Goal: Task Accomplishment & Management: Complete application form

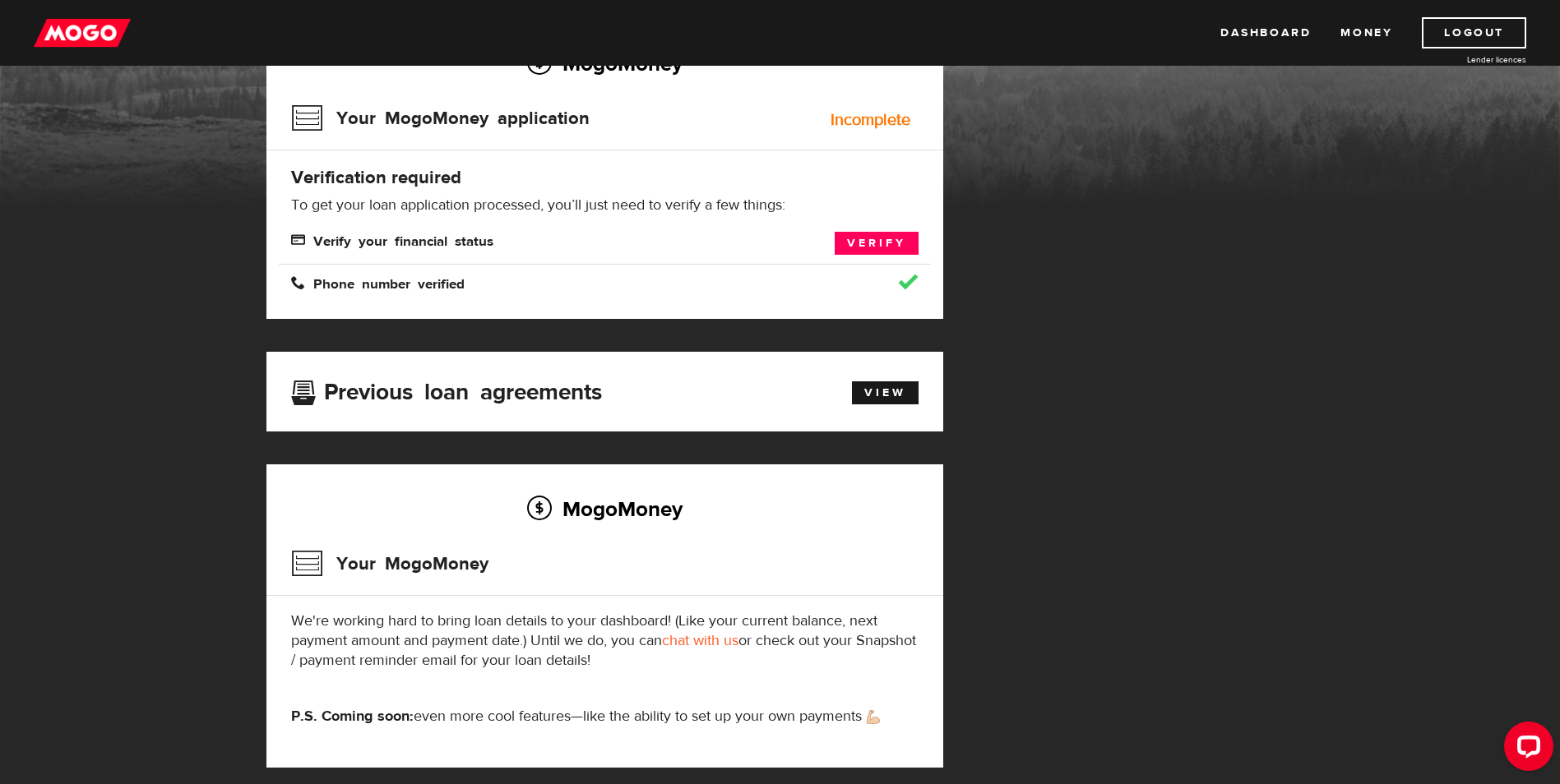
scroll to position [78, 0]
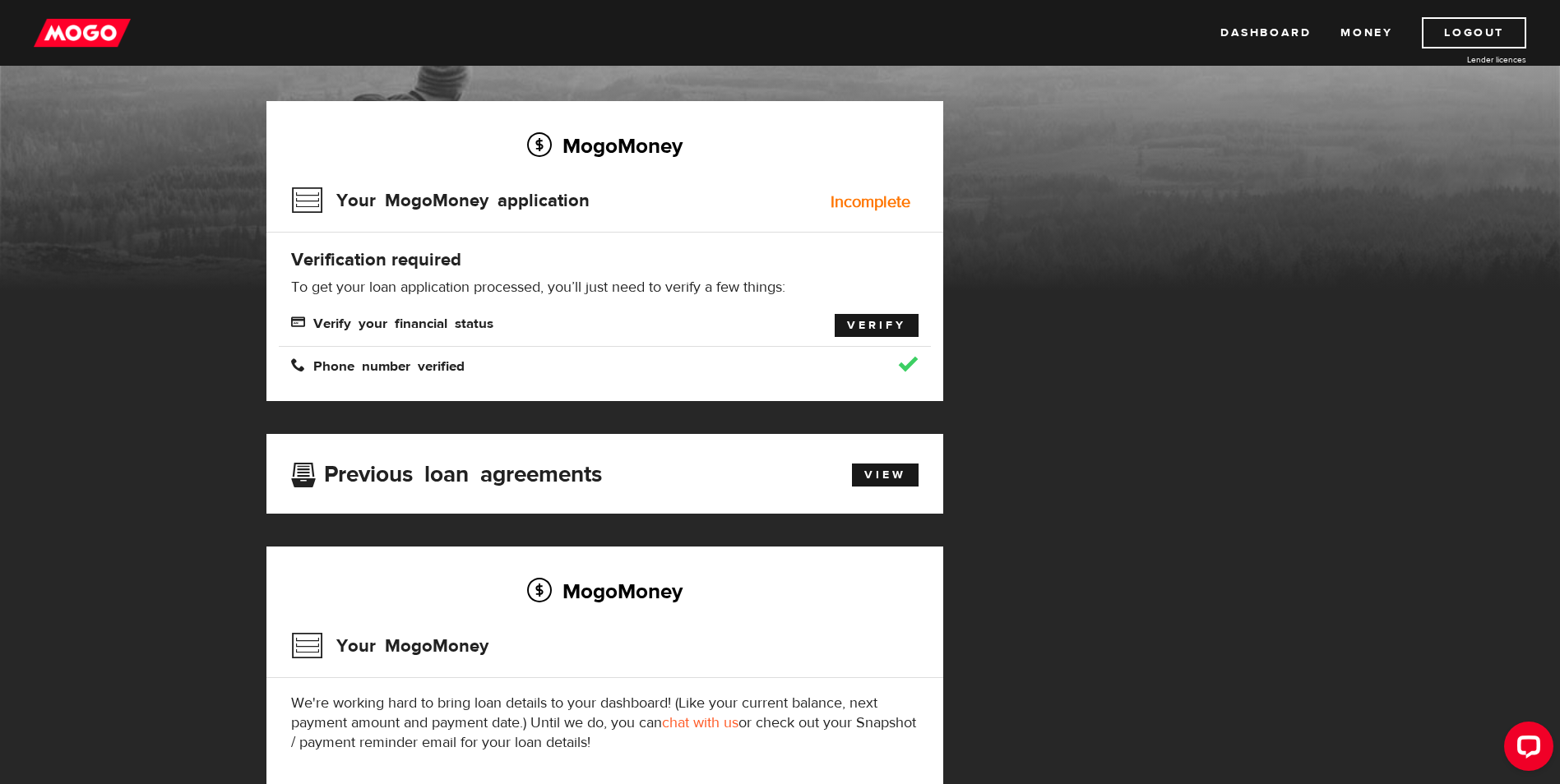
click at [871, 331] on link "Verify" at bounding box center [877, 325] width 84 height 23
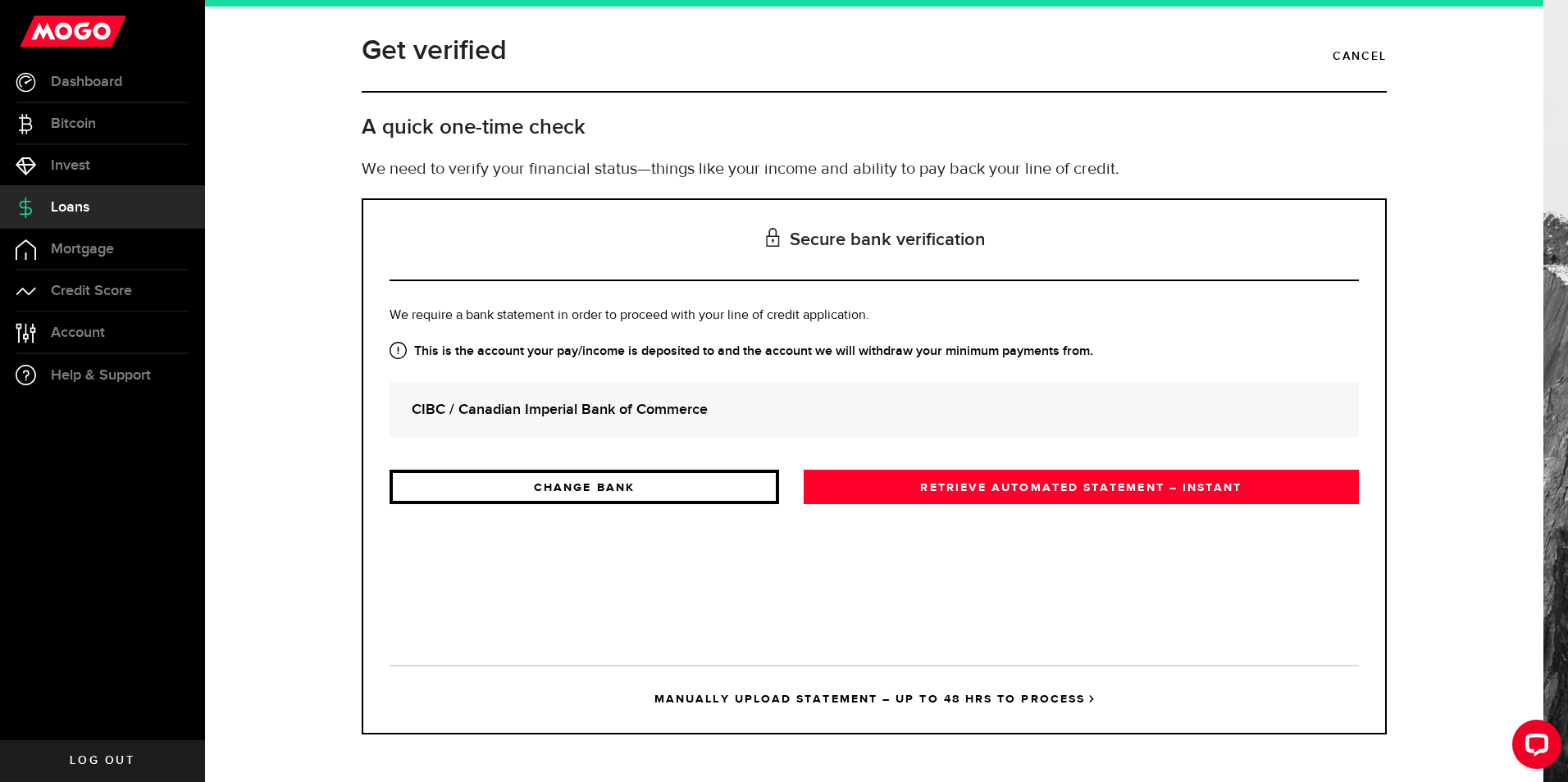
click at [664, 488] on link "CHANGE BANK" at bounding box center [585, 487] width 390 height 34
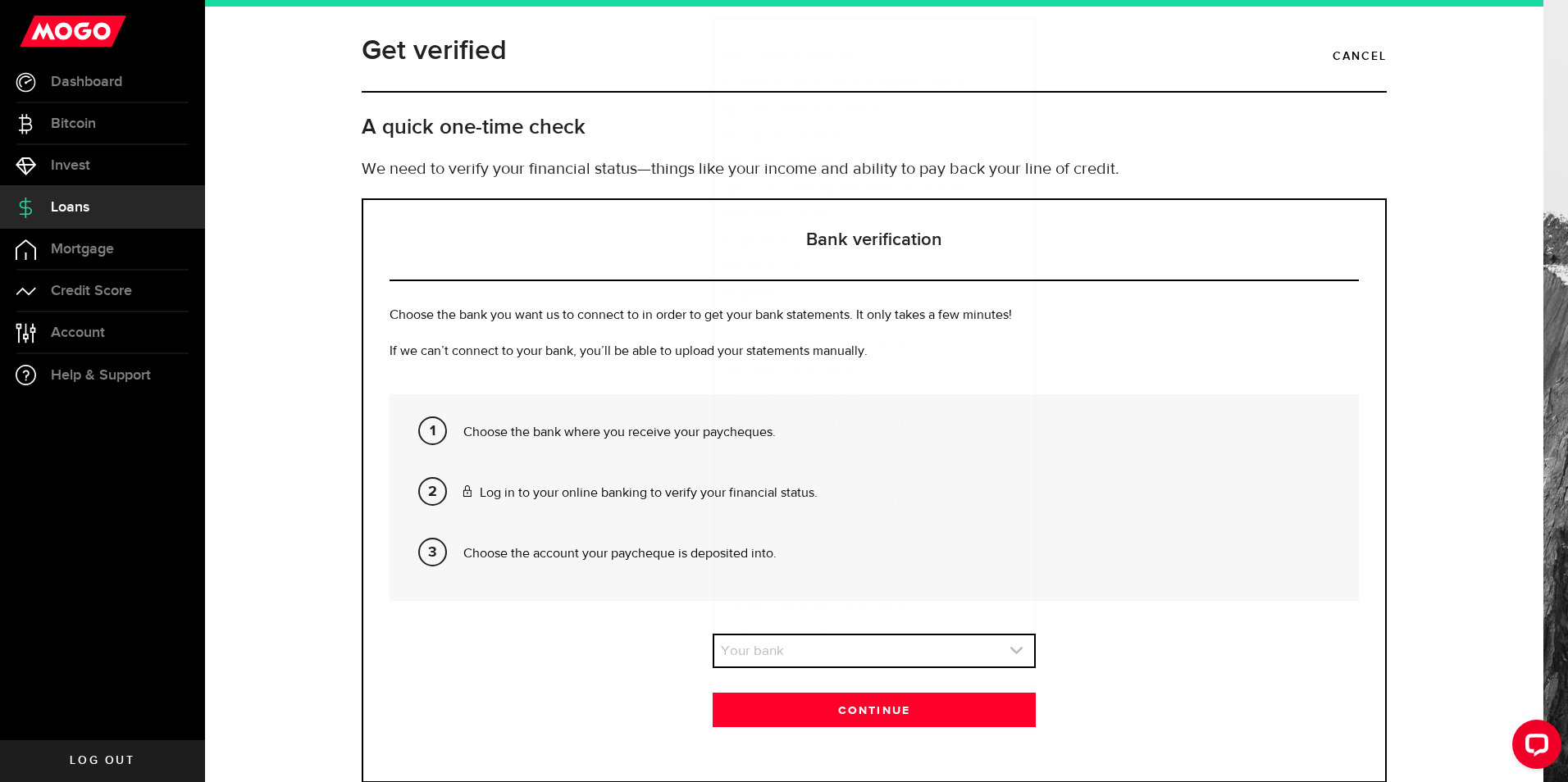
click at [969, 648] on link "expand select" at bounding box center [873, 651] width 320 height 31
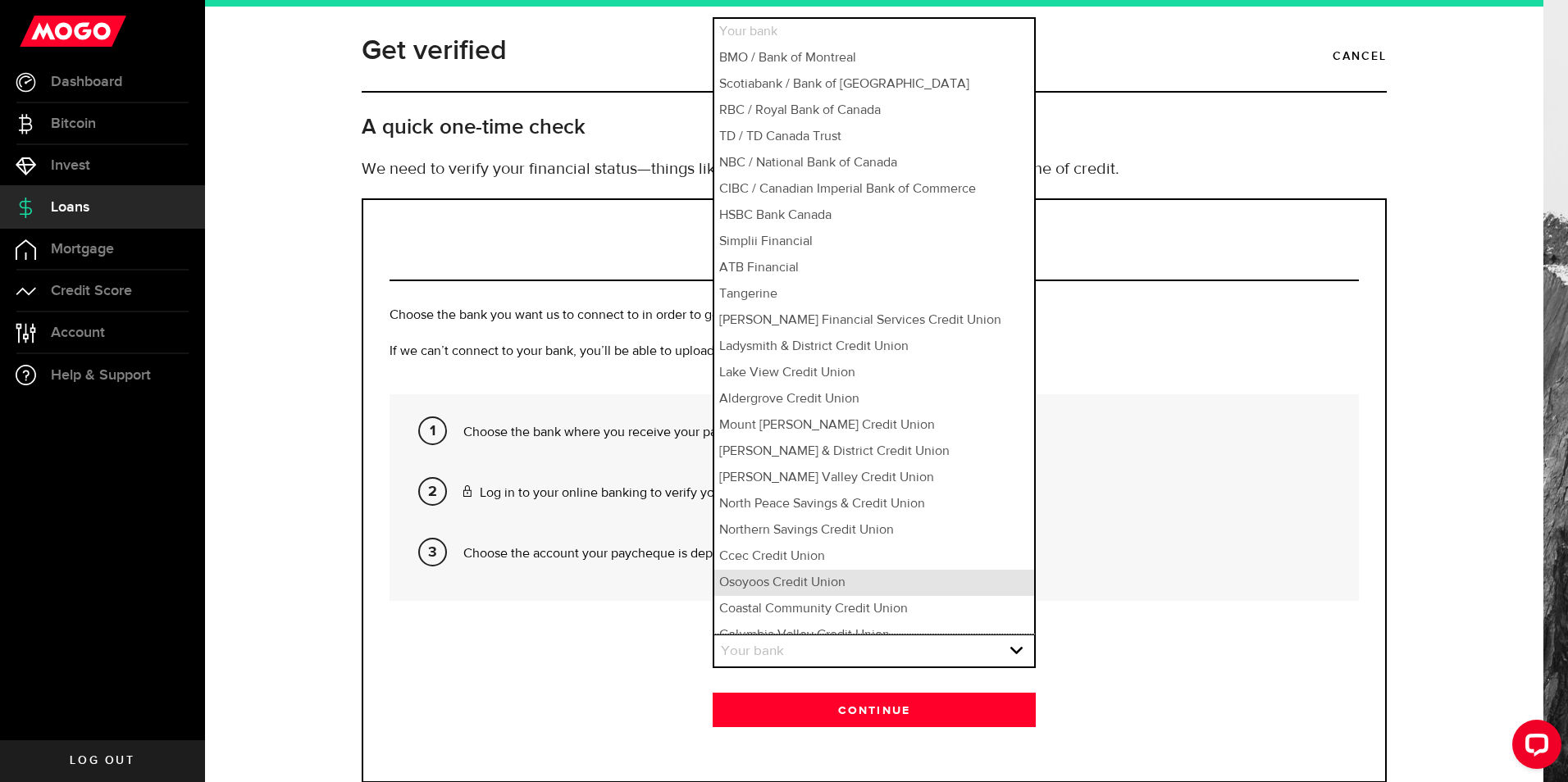
scroll to position [15, 0]
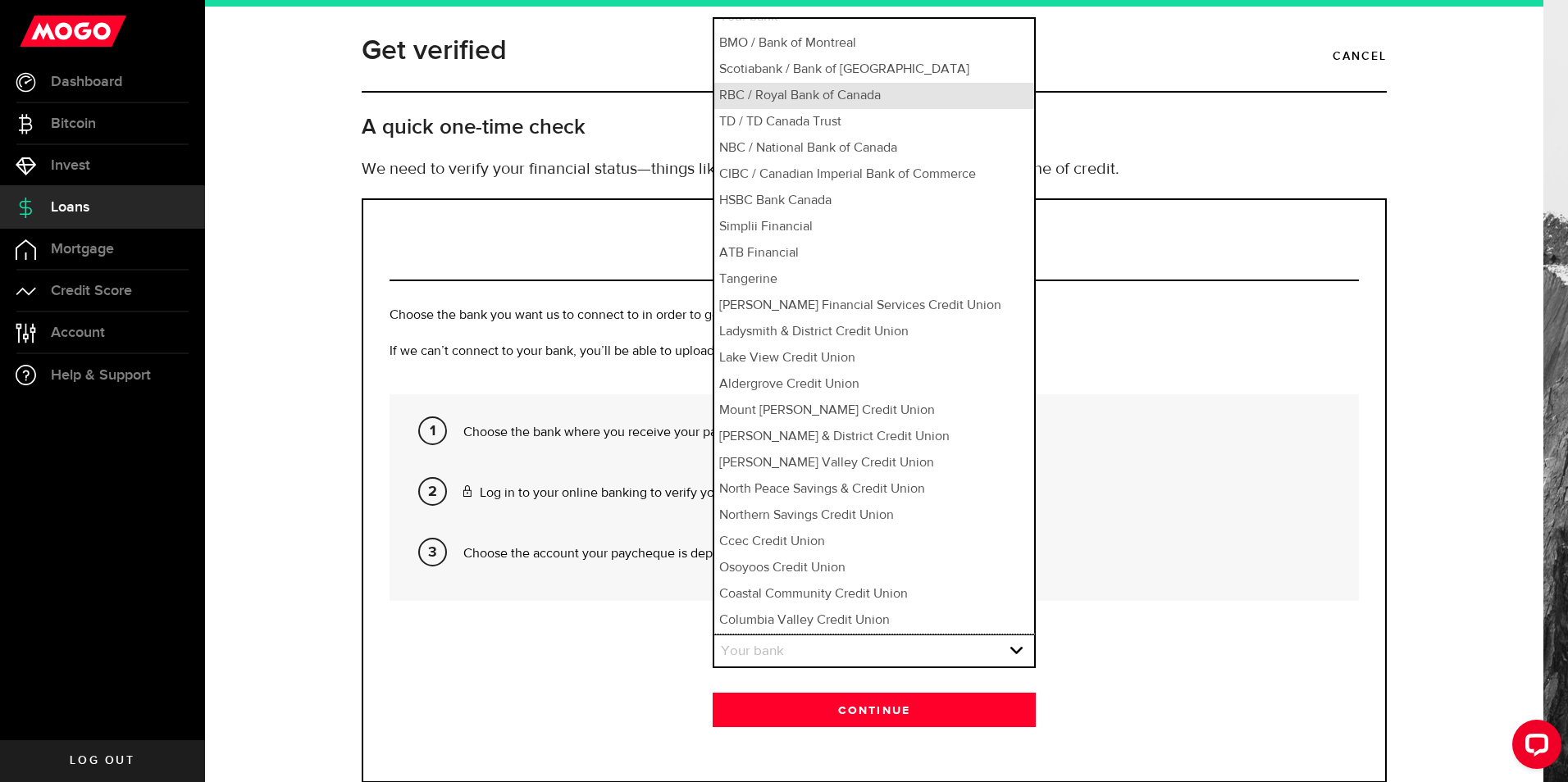
click at [819, 105] on li "RBC / Royal Bank of Canada" at bounding box center [873, 96] width 320 height 26
select select "3"
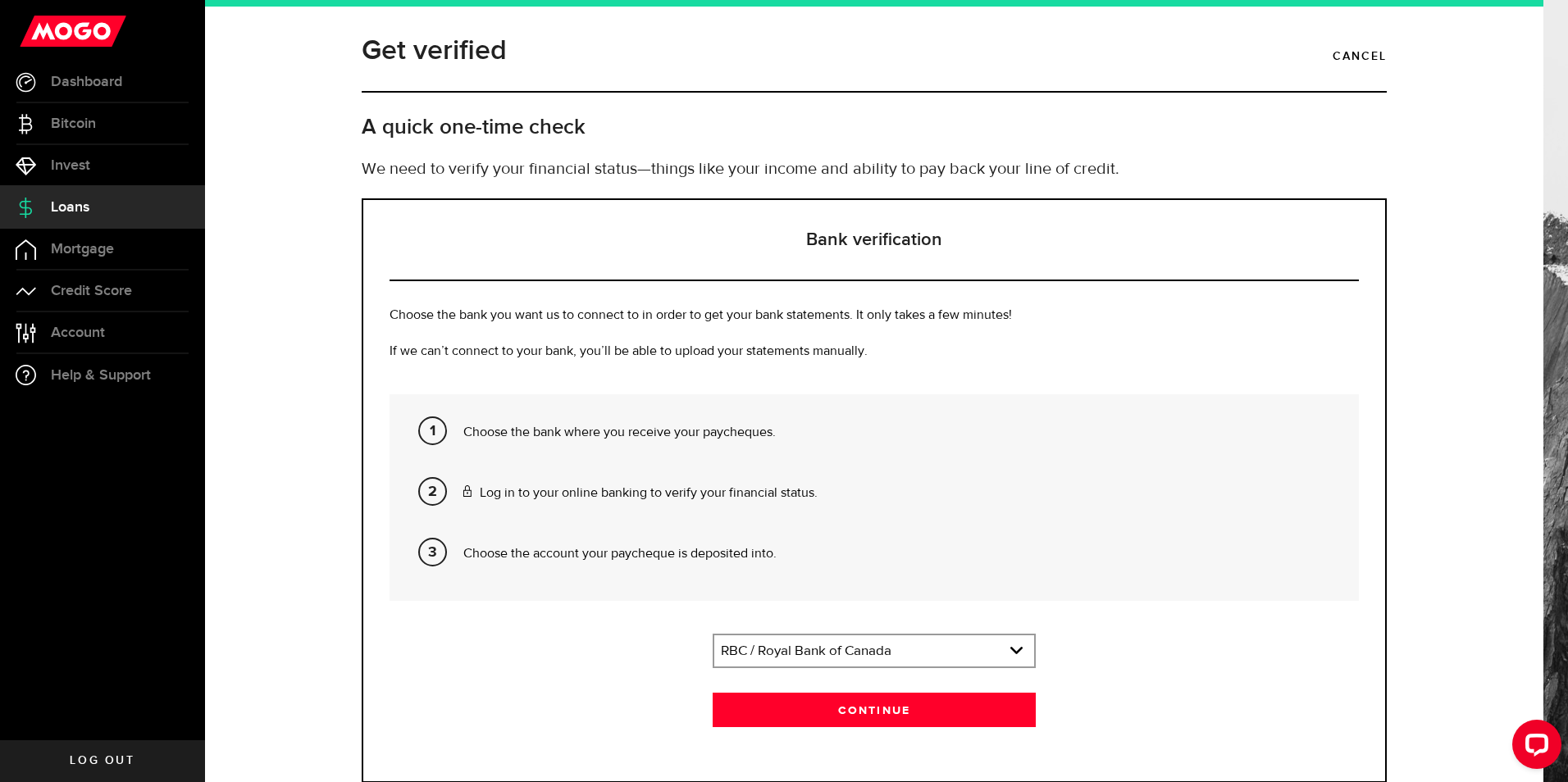
scroll to position [48, 0]
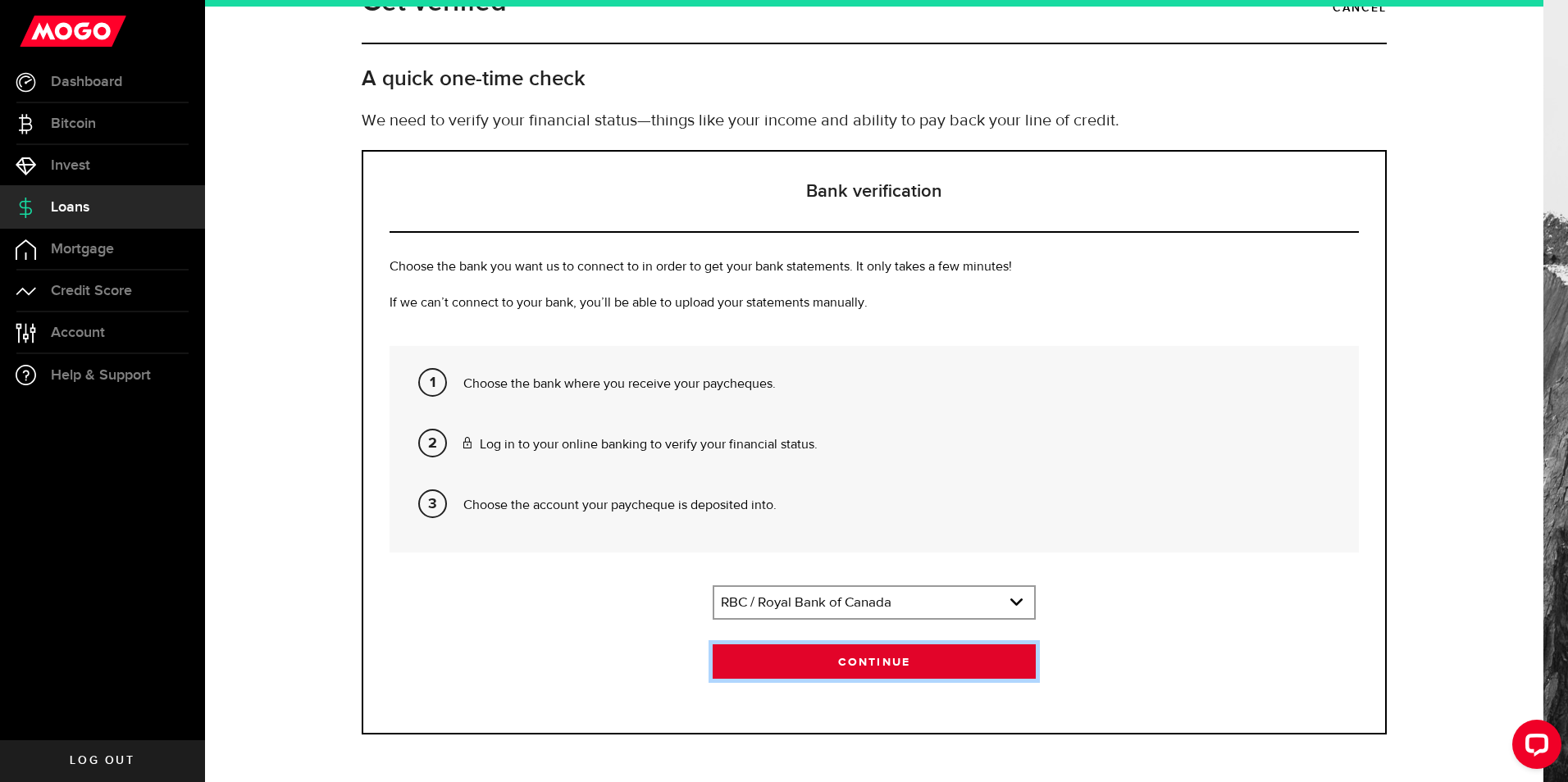
click at [874, 666] on button "Continue" at bounding box center [873, 661] width 323 height 34
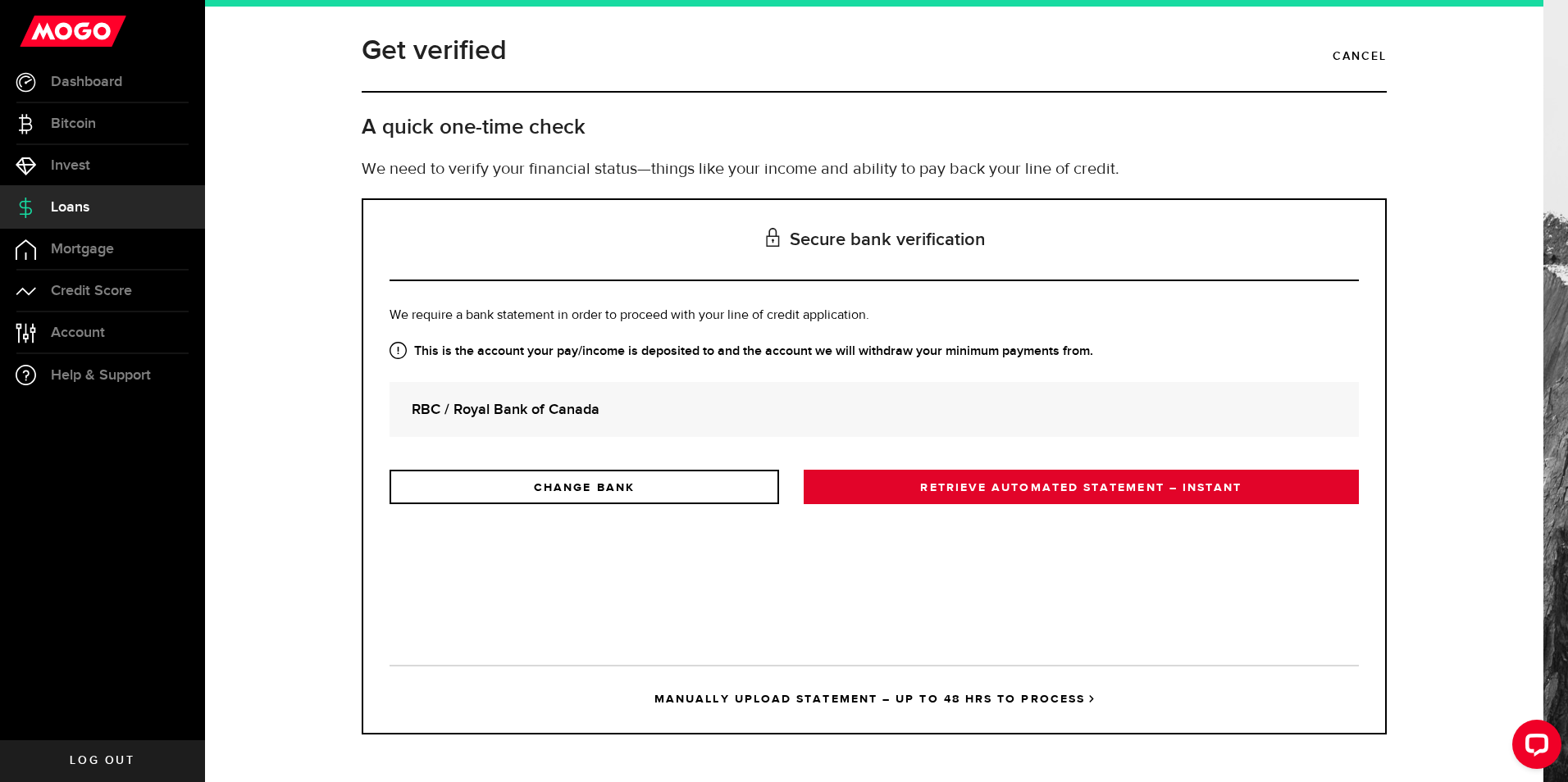
click at [980, 499] on link "RETRIEVE AUTOMATED STATEMENT – INSTANT" at bounding box center [1081, 487] width 556 height 34
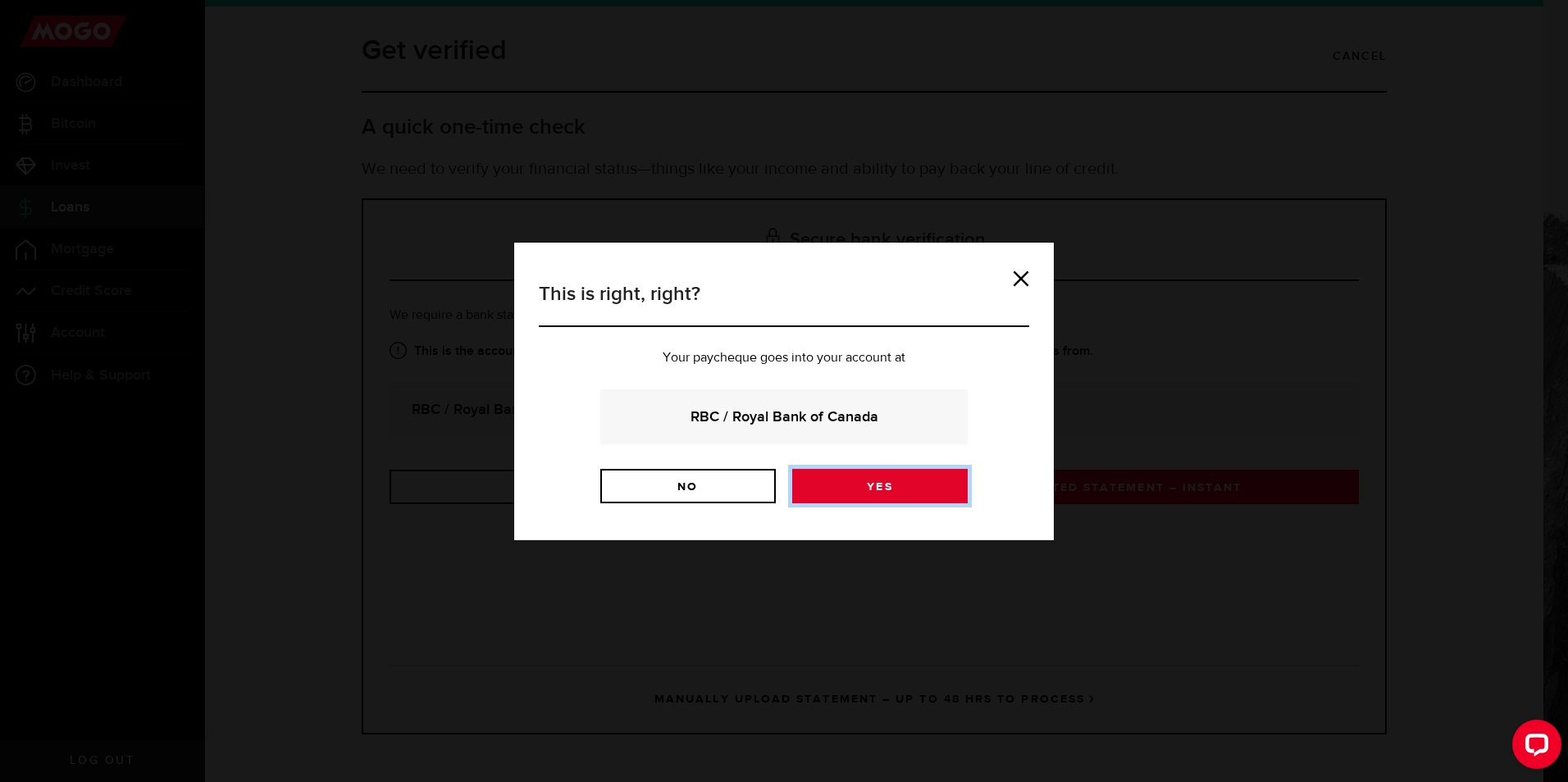
click at [884, 492] on link "Yes" at bounding box center [880, 486] width 175 height 34
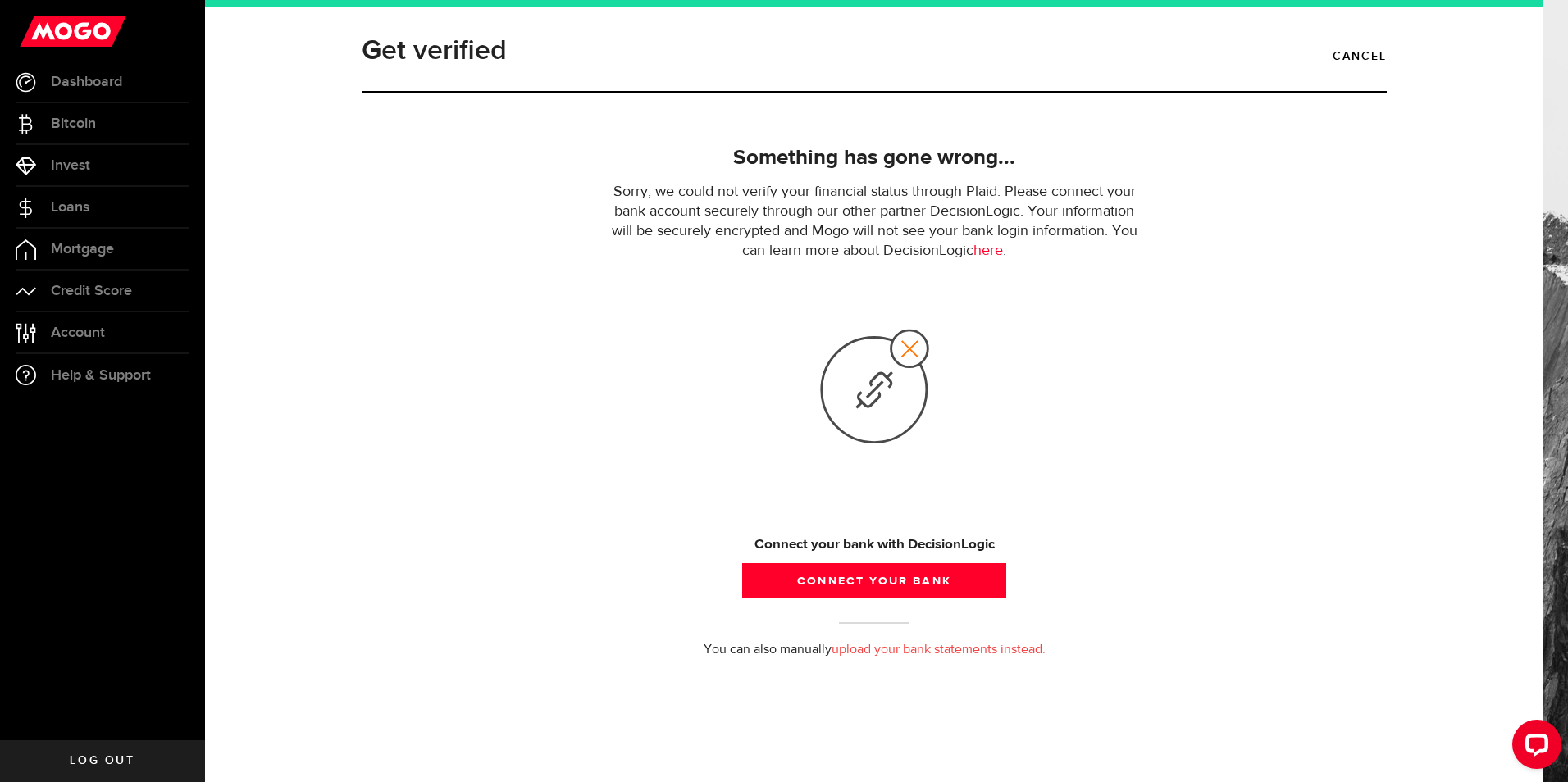
click at [879, 650] on link "upload your bank statements instead." at bounding box center [939, 651] width 214 height 13
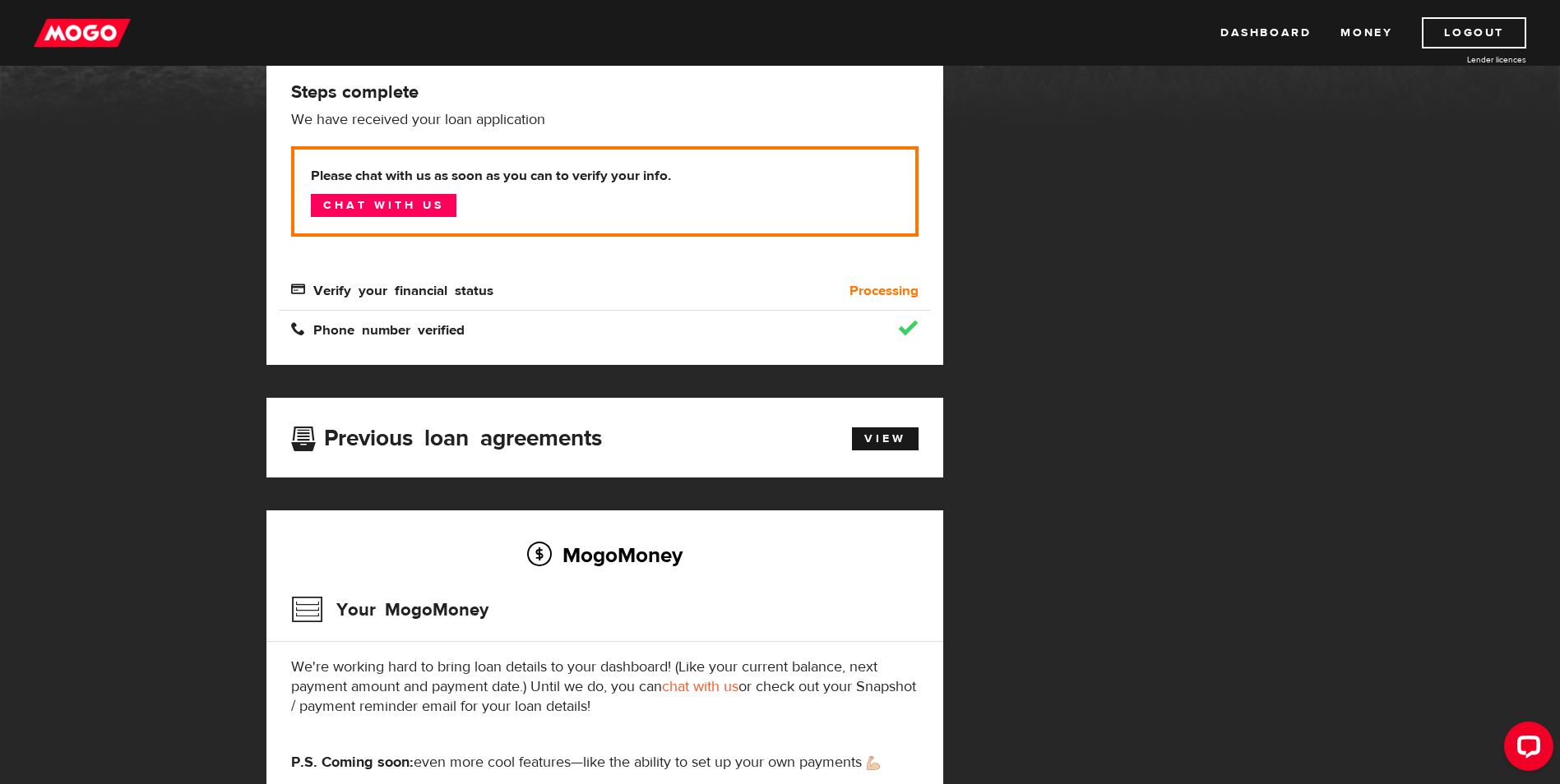
scroll to position [82, 0]
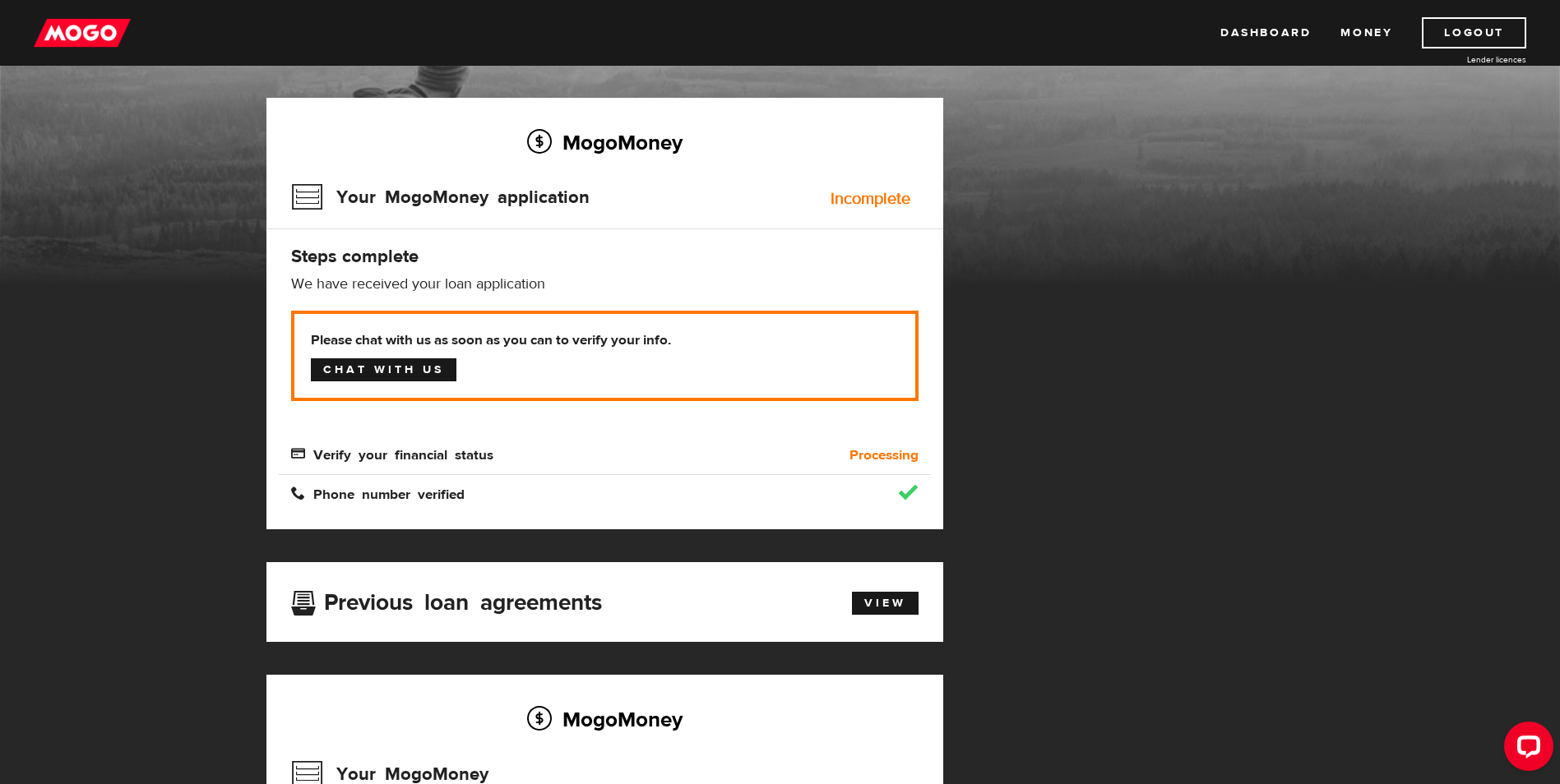
click at [406, 378] on link "Chat with us" at bounding box center [384, 370] width 146 height 23
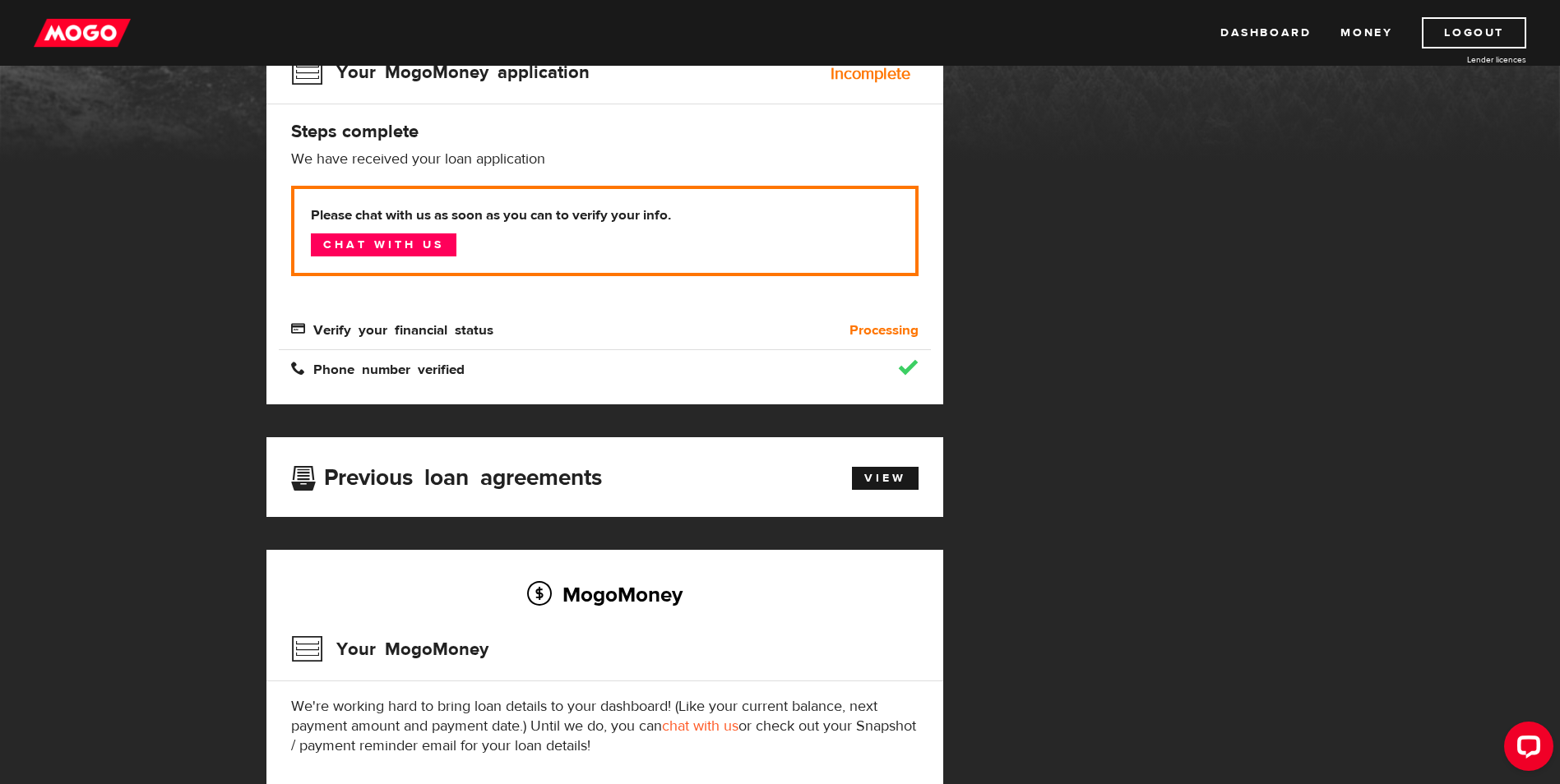
scroll to position [0, 0]
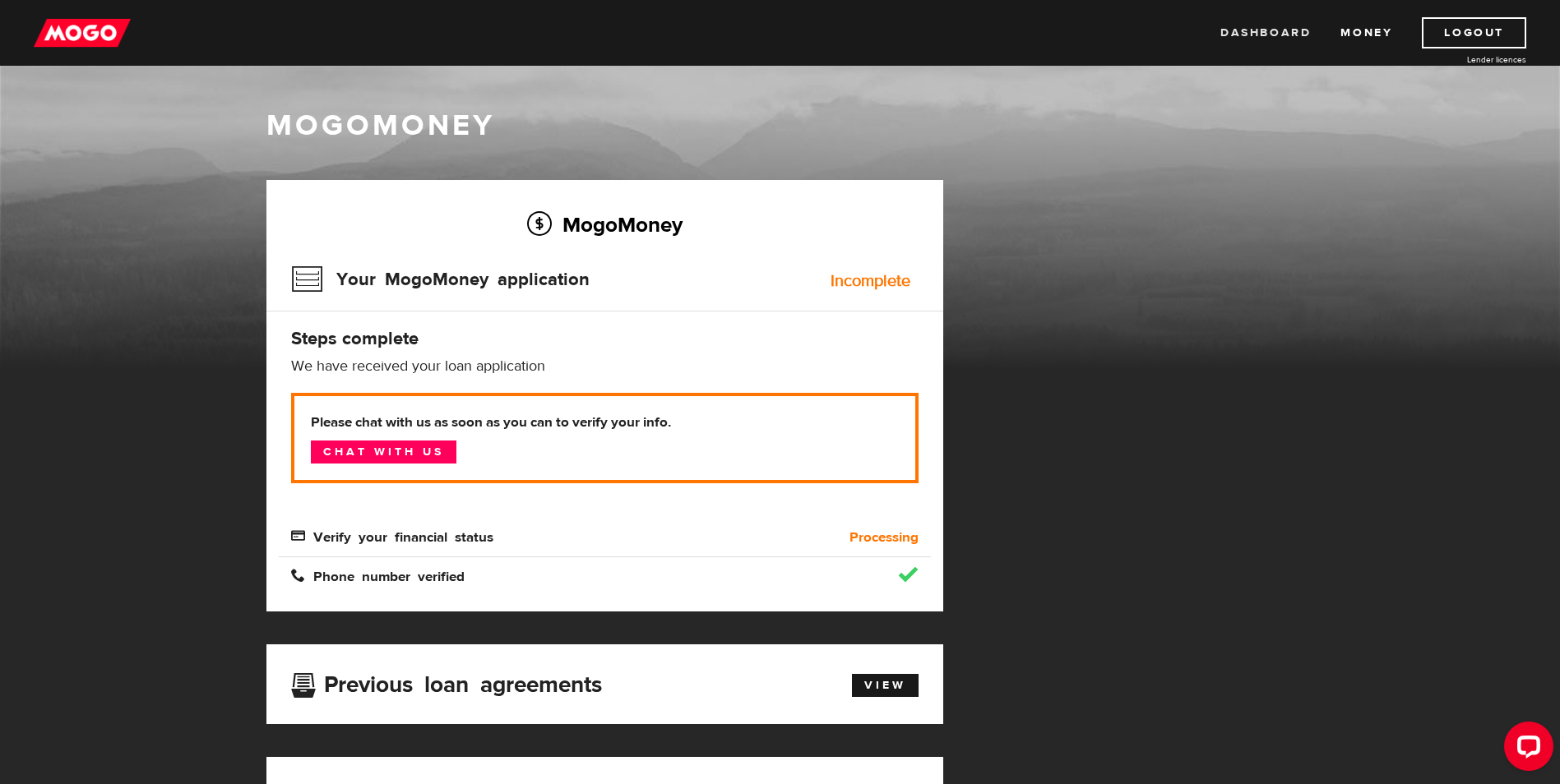
click at [1276, 32] on link "Dashboard" at bounding box center [1265, 32] width 91 height 31
click at [367, 543] on span "Verify your financial status" at bounding box center [392, 535] width 202 height 14
click at [1364, 30] on link "Money" at bounding box center [1366, 32] width 51 height 31
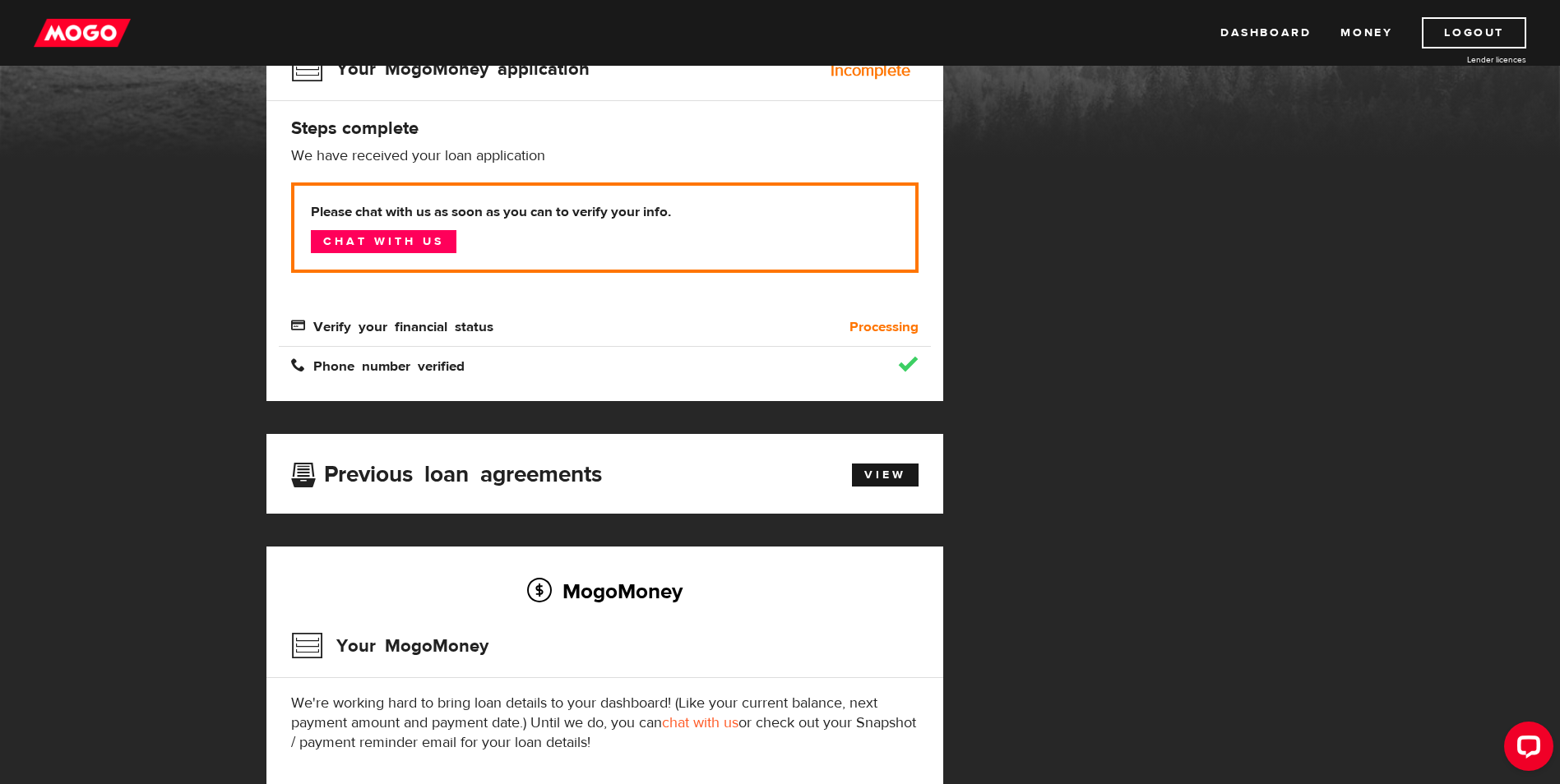
scroll to position [46, 0]
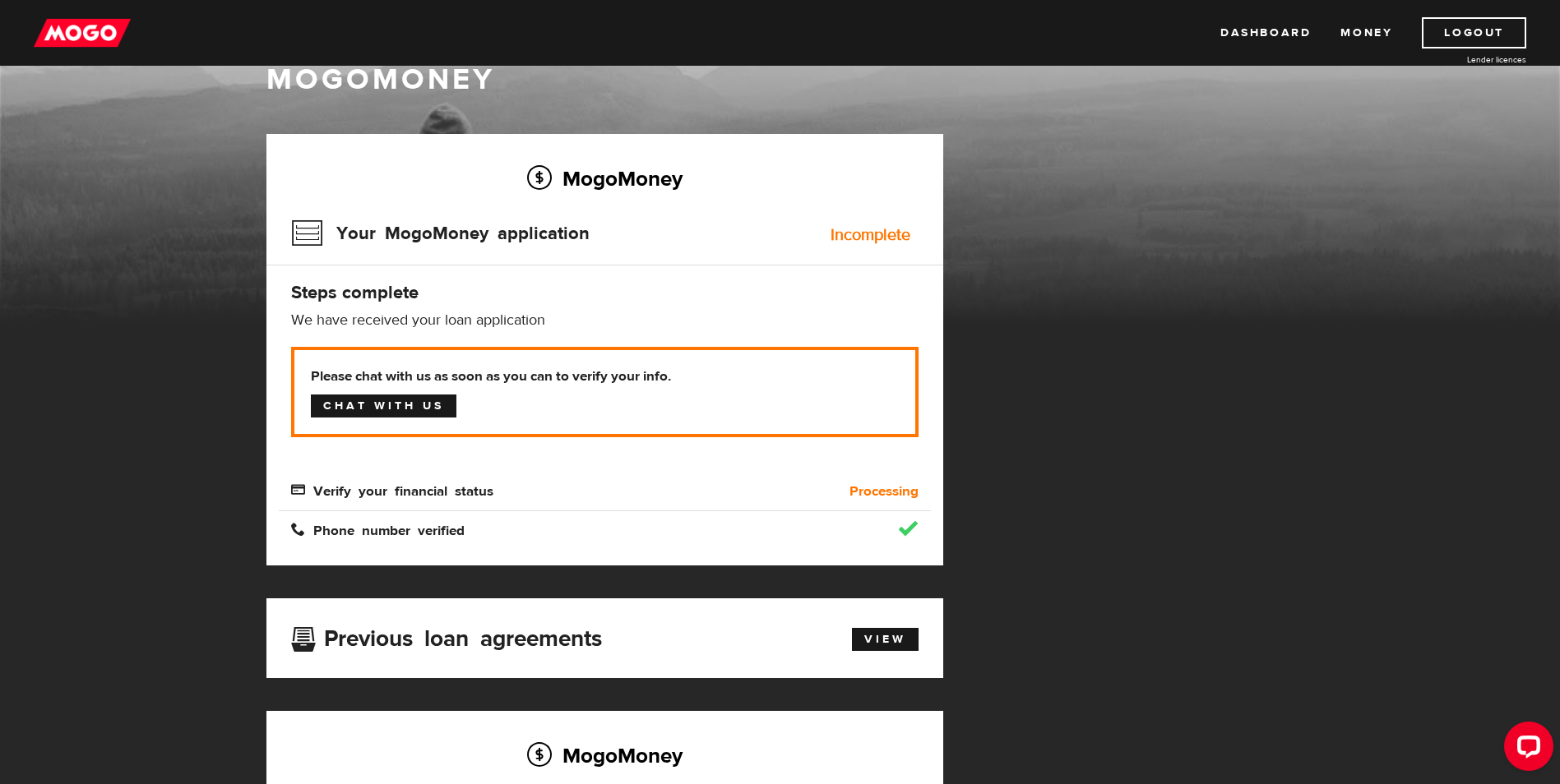
click at [407, 408] on link "Chat with us" at bounding box center [384, 406] width 146 height 23
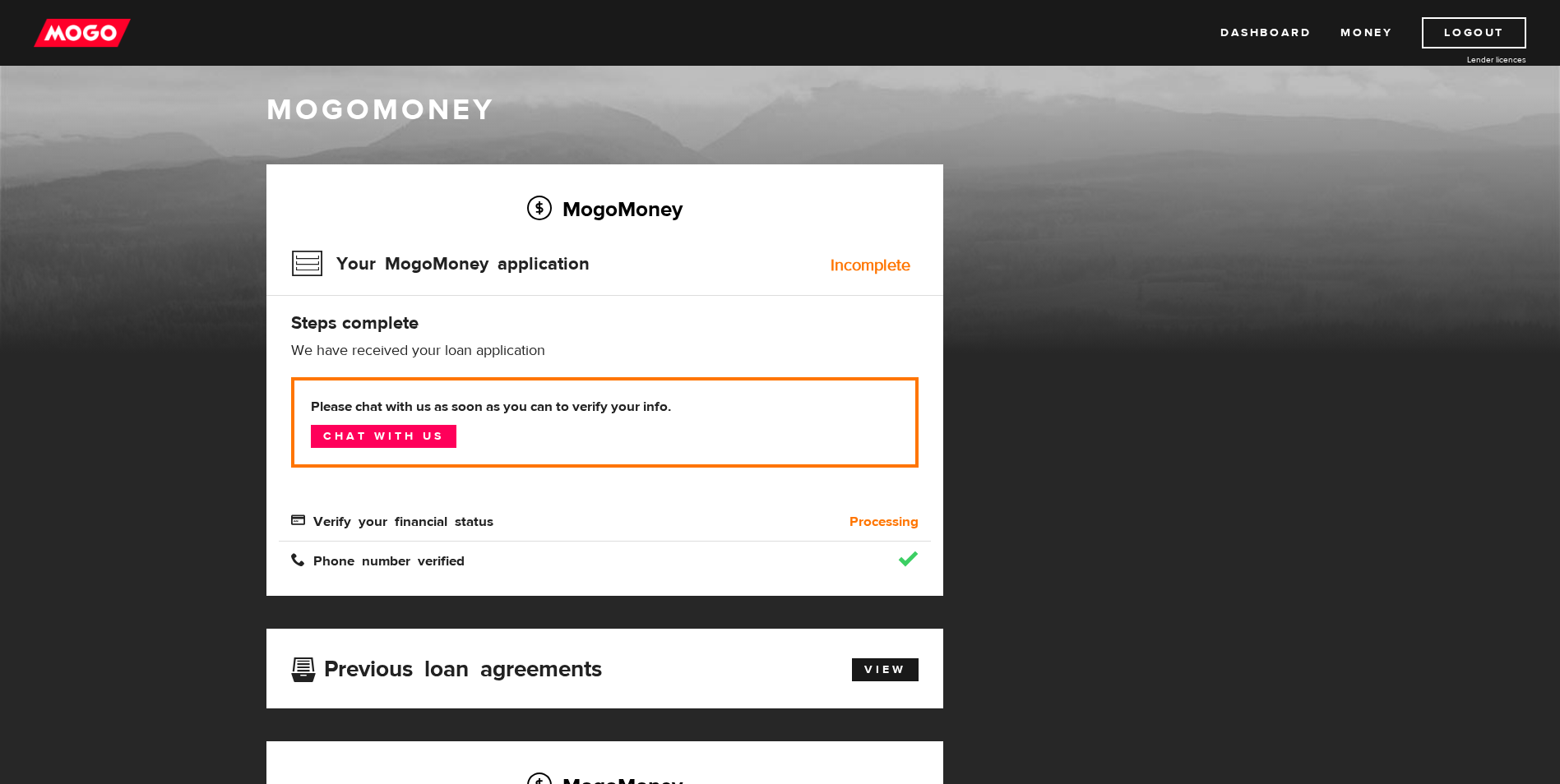
scroll to position [0, 0]
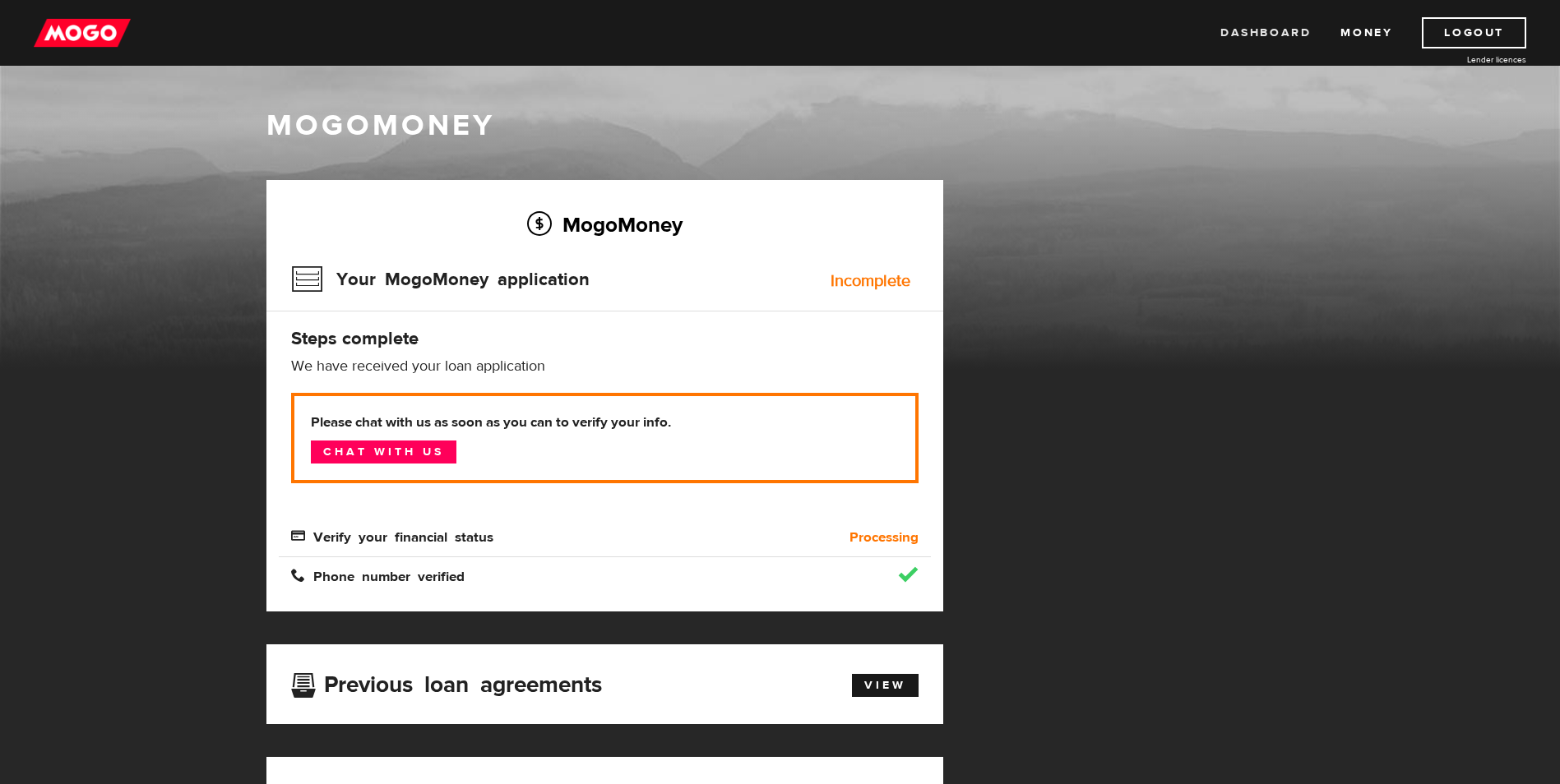
click at [1275, 37] on link "Dashboard" at bounding box center [1265, 32] width 91 height 31
click at [1265, 29] on link "Dashboard" at bounding box center [1265, 32] width 91 height 31
click at [1260, 39] on link "Dashboard" at bounding box center [1265, 32] width 91 height 31
click at [301, 537] on span "Verify your financial status" at bounding box center [392, 535] width 202 height 14
click at [441, 537] on span "Verify your financial status" at bounding box center [392, 535] width 202 height 14
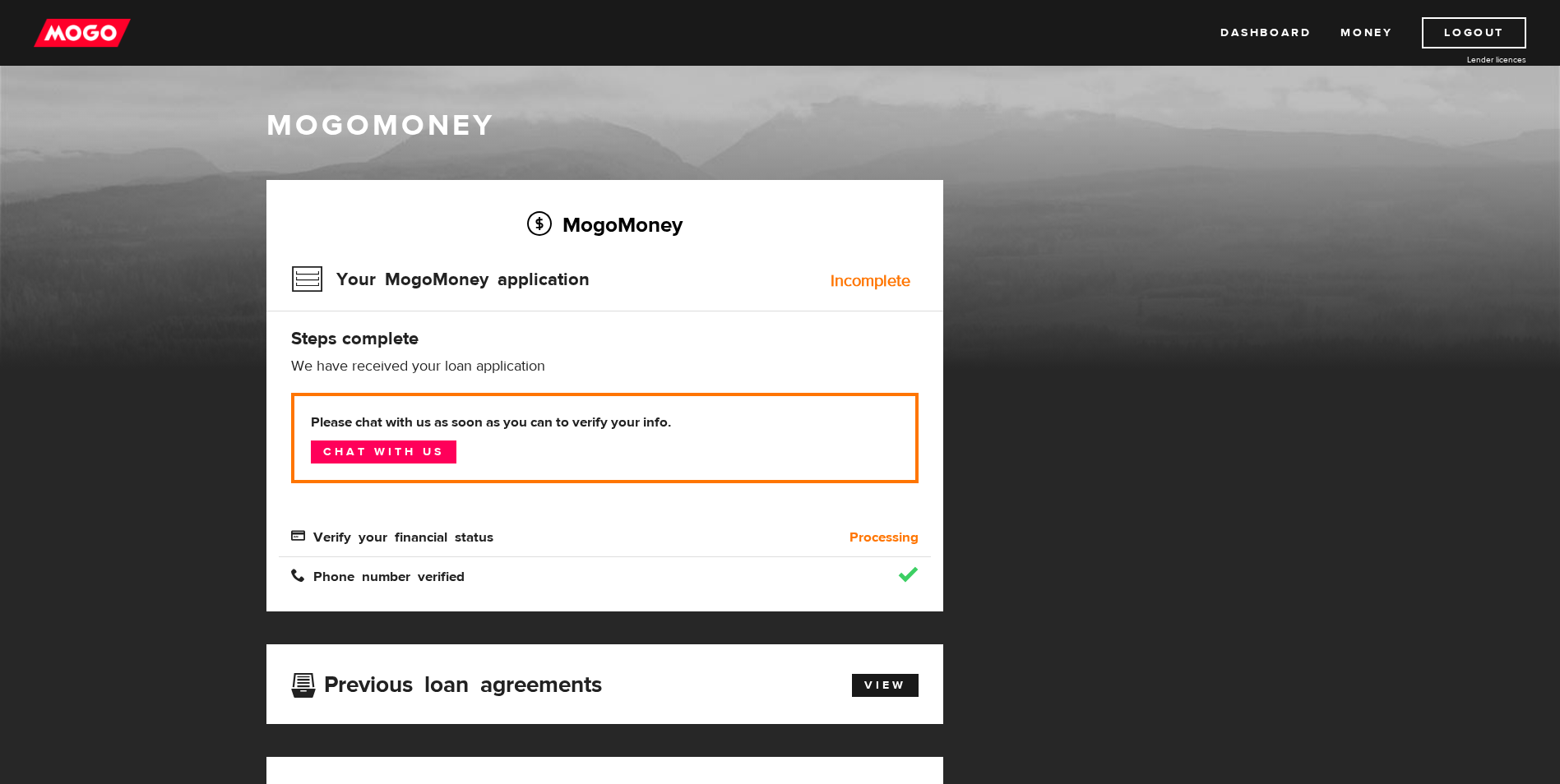
click at [467, 537] on span "Verify your financial status" at bounding box center [392, 535] width 202 height 14
click at [880, 543] on b "Processing" at bounding box center [884, 537] width 69 height 20
click at [1273, 37] on link "Dashboard" at bounding box center [1265, 32] width 91 height 31
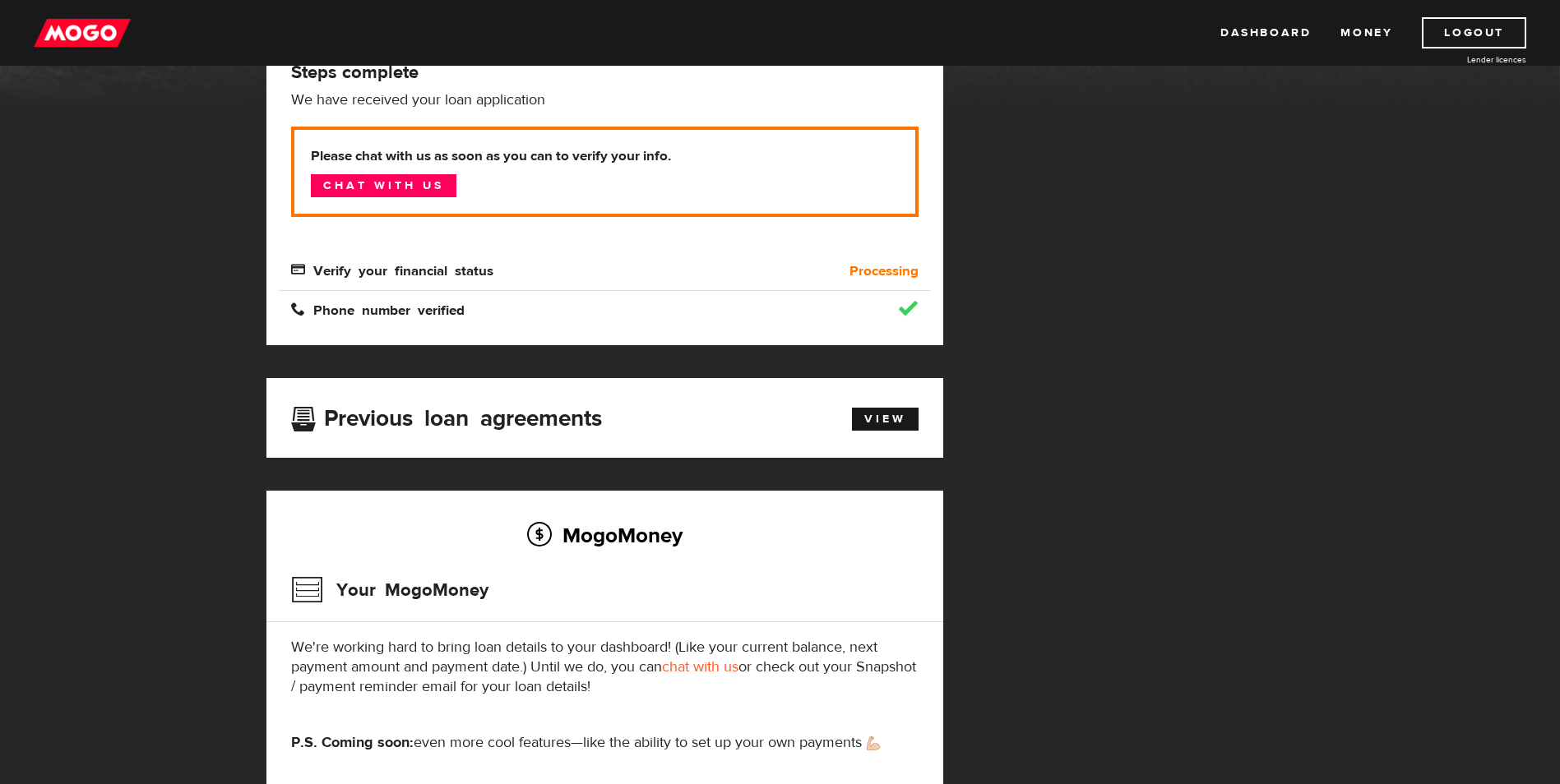
scroll to position [247, 0]
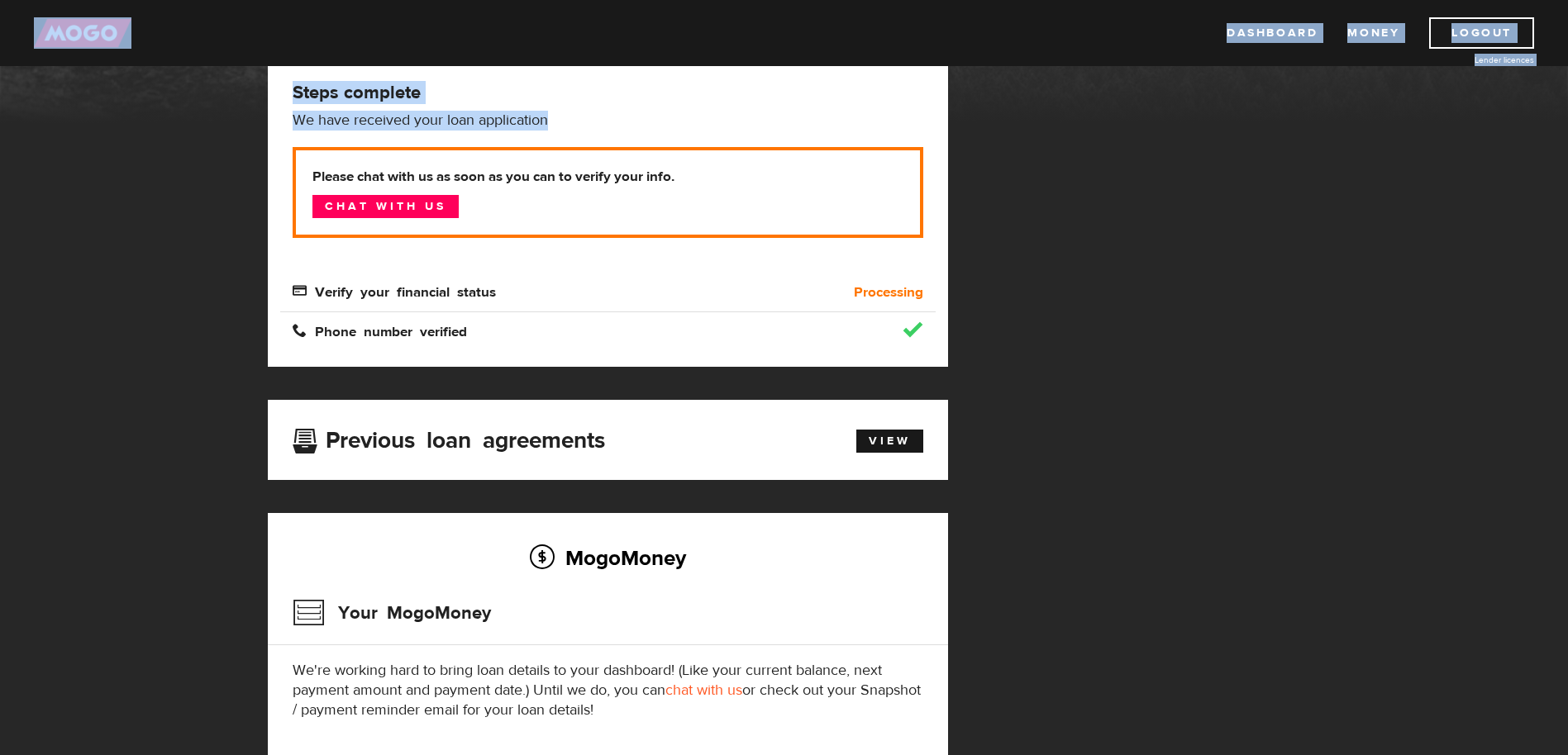
drag, startPoint x: 33, startPoint y: 26, endPoint x: 505, endPoint y: 278, distance: 535.1
click at [498, 274] on body "Dashboard Money Logout Lender licences Dashboard Money Logout Lender licences M…" at bounding box center [784, 130] width 1568 height 755
drag, startPoint x: 505, startPoint y: 278, endPoint x: 548, endPoint y: 279, distance: 43.0
click at [548, 279] on div "Please chat with us as soon as you can to verify your info. Chat with us Verify…" at bounding box center [607, 224] width 630 height 155
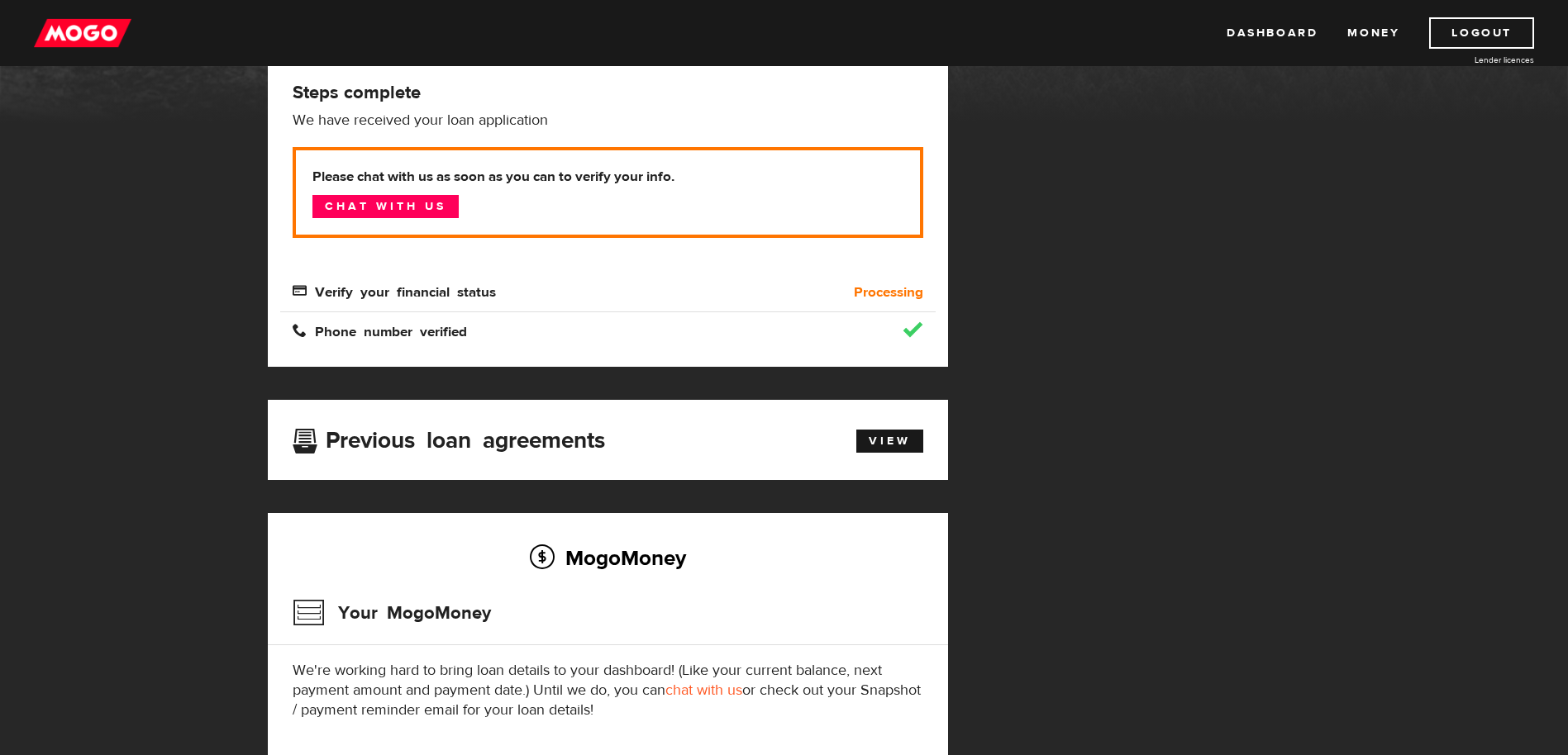
drag, startPoint x: 4, startPoint y: 1, endPoint x: 9, endPoint y: 22, distance: 21.6
click at [9, 22] on div "Dashboard Money Logout Lender licences Dashboard Money Logout Lender licences" at bounding box center [784, 33] width 1568 height 66
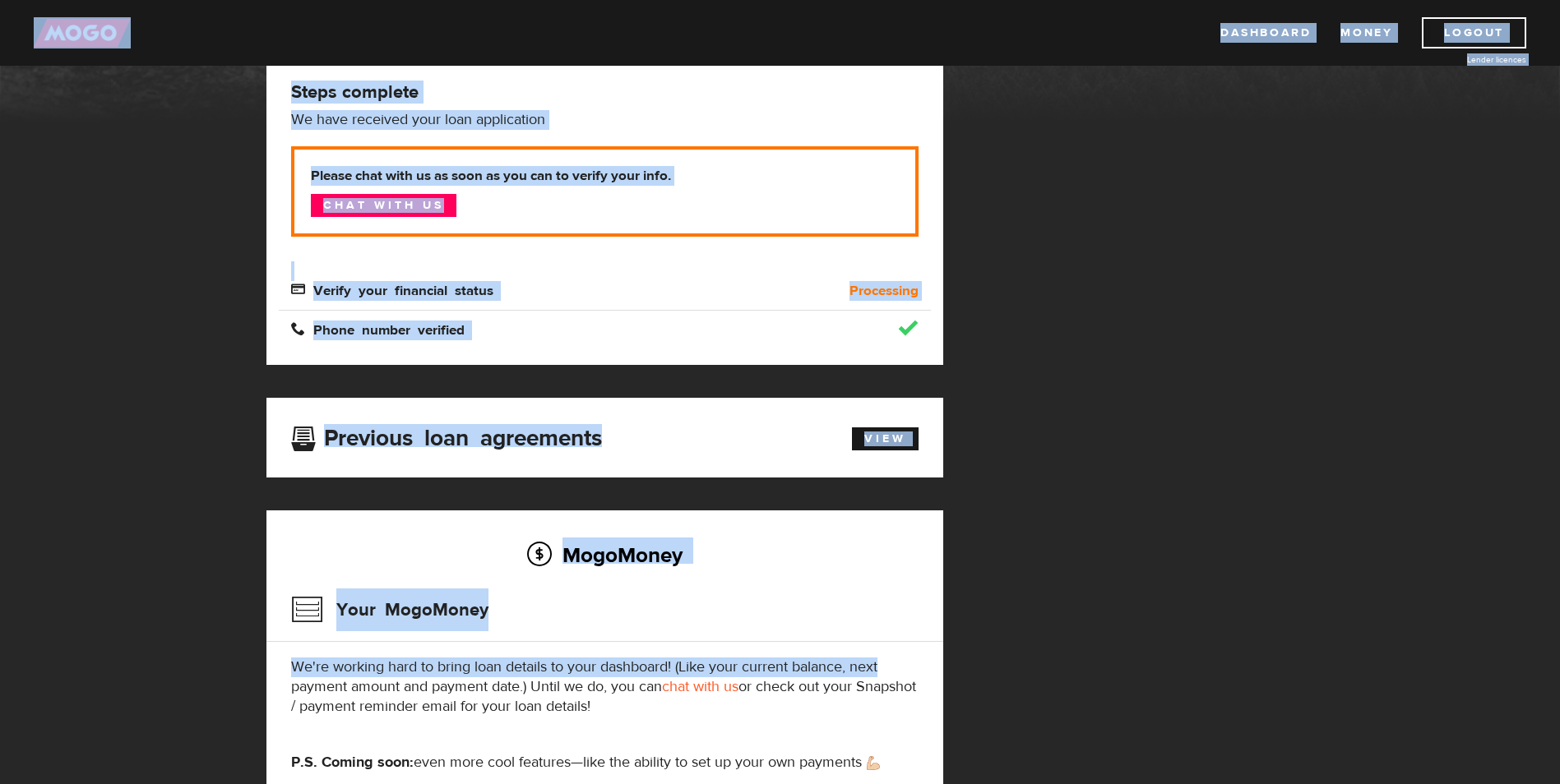
drag, startPoint x: 17, startPoint y: 8, endPoint x: 1050, endPoint y: 674, distance: 1229.1
click at [1048, 537] on body "Dashboard Money Logout Lender licences Dashboard Money Logout Lender licences M…" at bounding box center [780, 145] width 1560 height 784
click at [1052, 670] on div "MogoMoney Your MogoMoney application Expired Your MogoMoney credit decision has…" at bounding box center [780, 390] width 1052 height 913
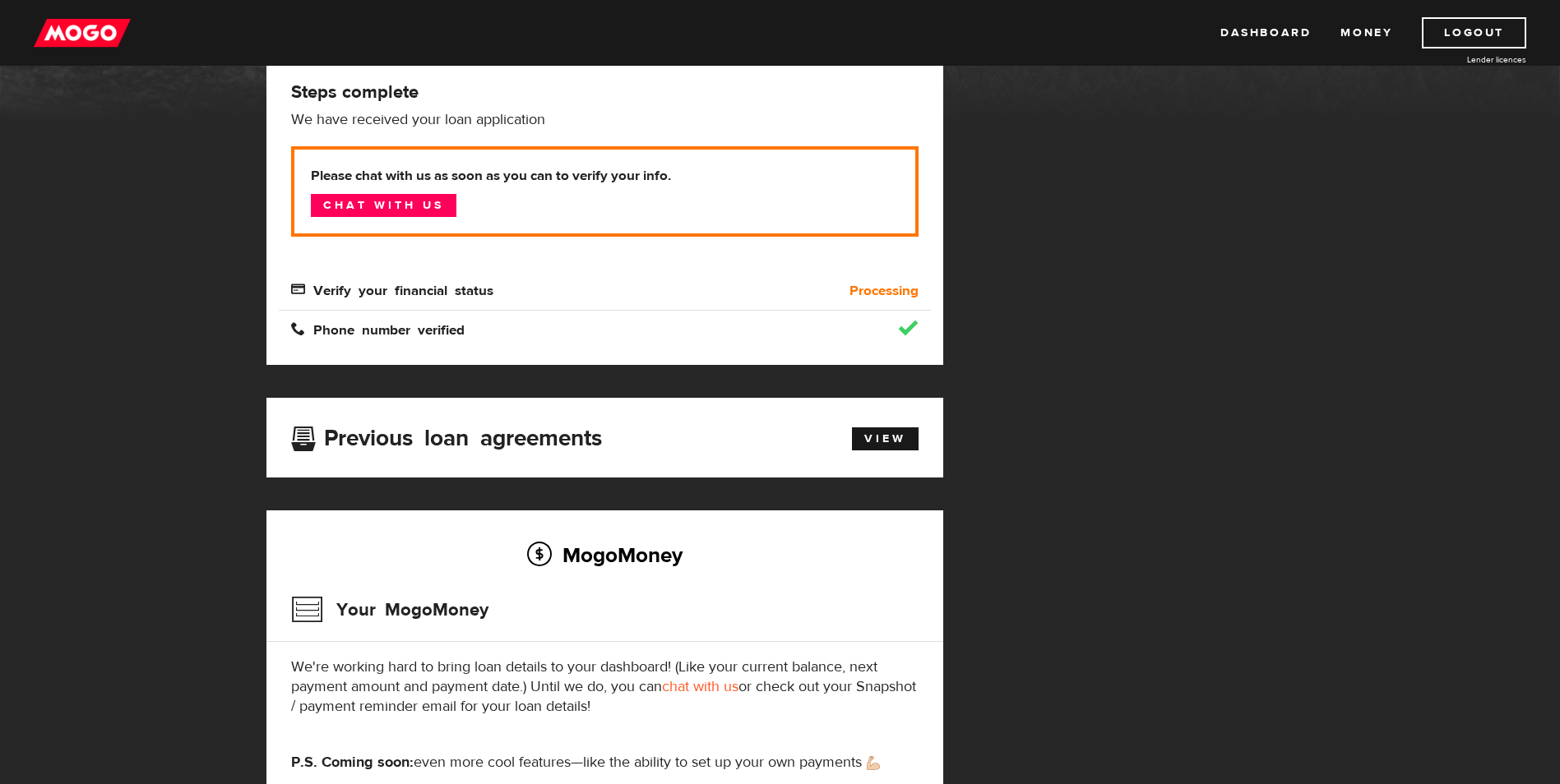
click at [1052, 654] on div "MogoMoney Your MogoMoney application Expired Your MogoMoney credit decision has…" at bounding box center [780, 390] width 1052 height 913
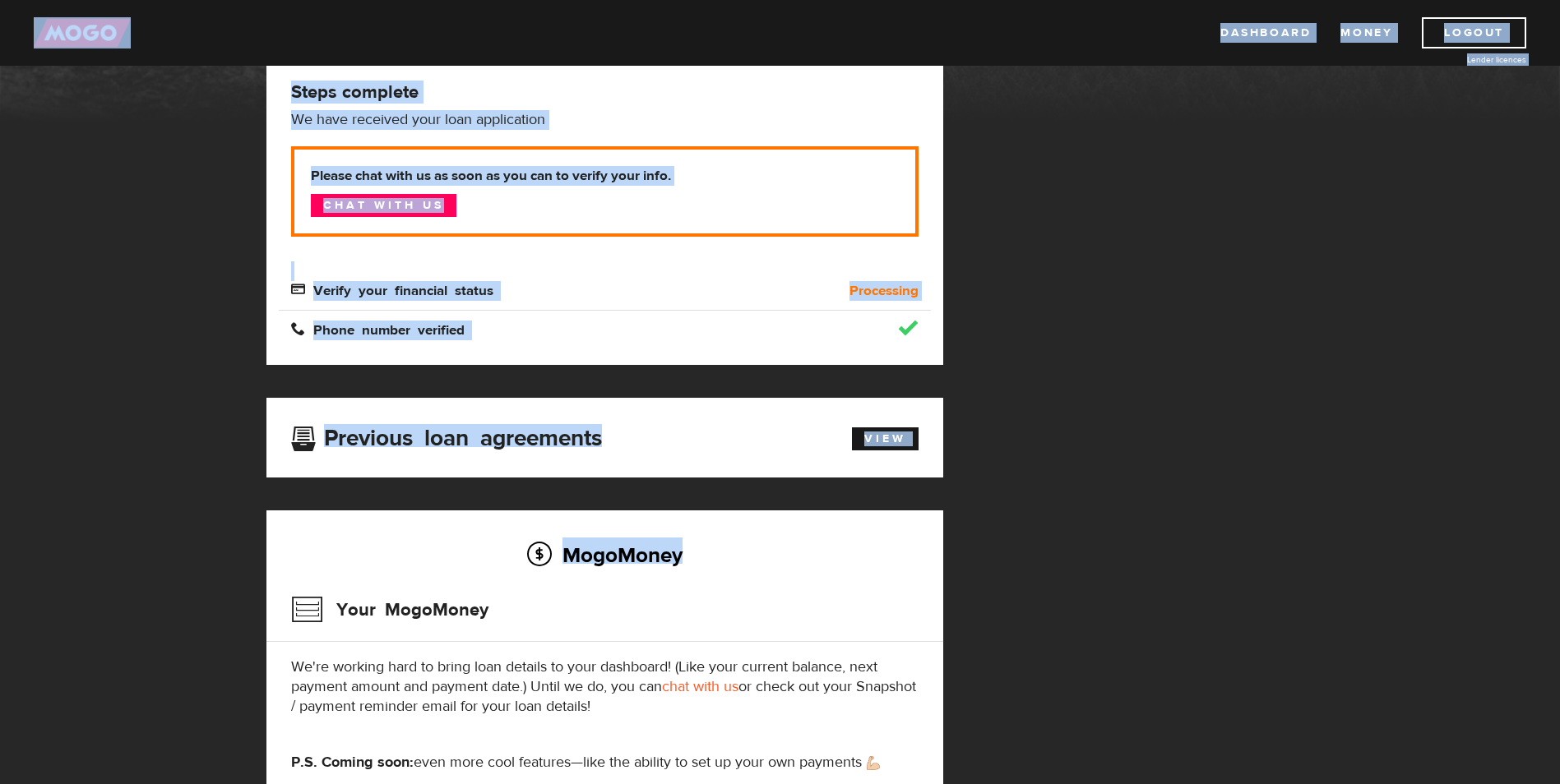
drag, startPoint x: 17, startPoint y: 32, endPoint x: 1060, endPoint y: 640, distance: 1207.3
click at [1060, 537] on body "Dashboard Money Logout Lender licences Dashboard Money Logout Lender licences M…" at bounding box center [780, 145] width 1560 height 784
click at [1068, 632] on div "MogoMoney Your MogoMoney application Expired Your MogoMoney credit decision has…" at bounding box center [780, 390] width 1052 height 913
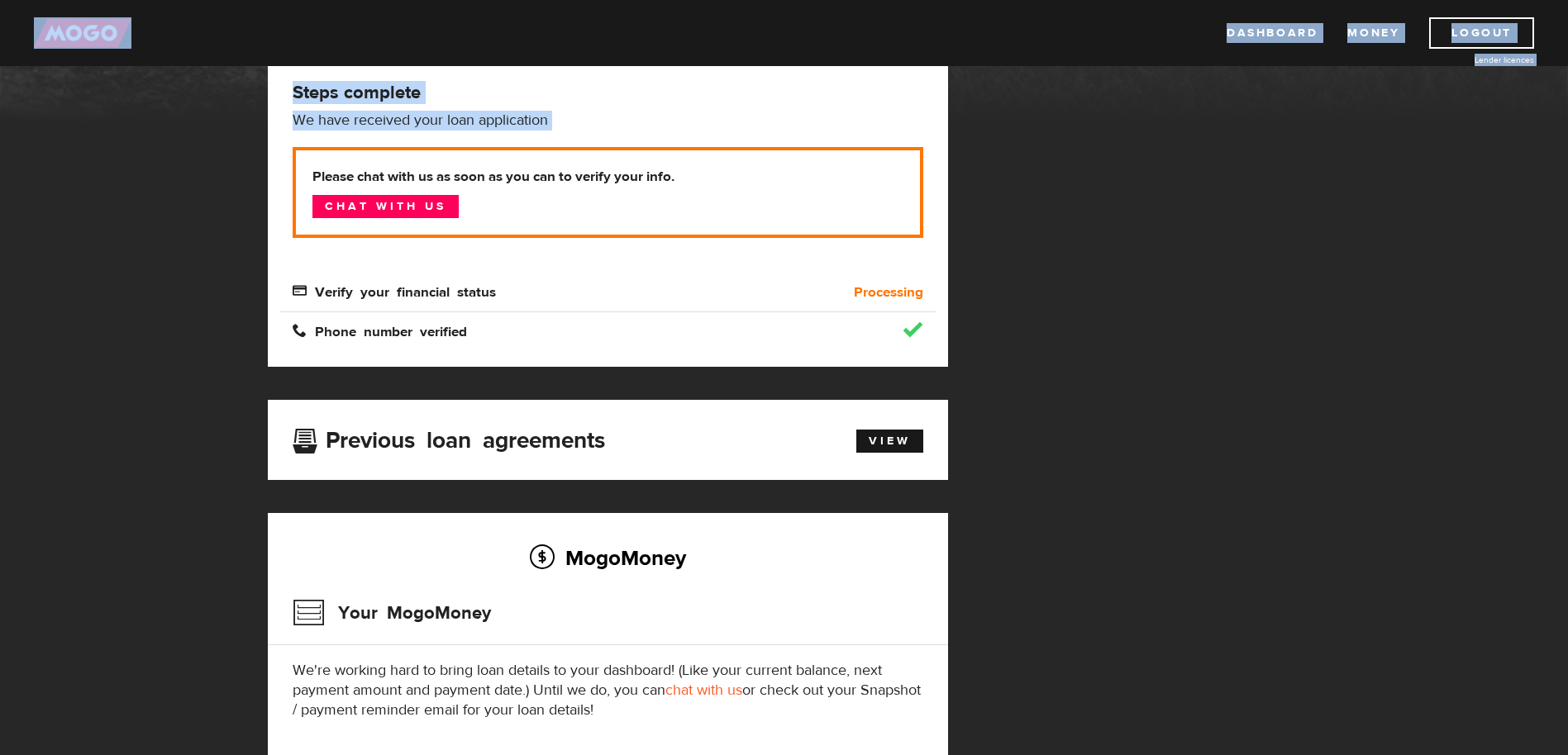
drag, startPoint x: 4, startPoint y: 2, endPoint x: 244, endPoint y: 187, distance: 303.0
click at [244, 187] on body "Dashboard Money Logout Lender licences Dashboard Money Logout Lender licences M…" at bounding box center [784, 130] width 1568 height 755
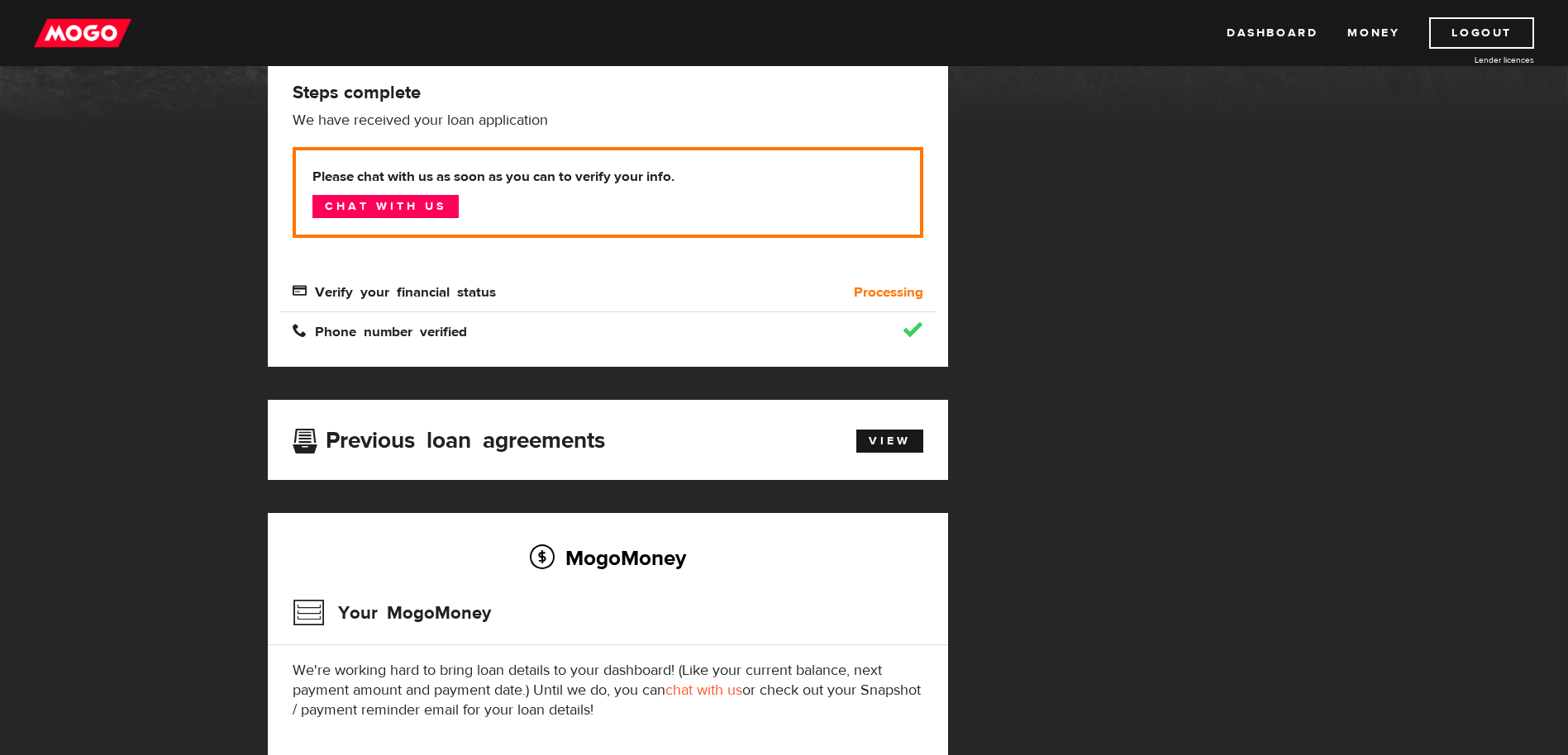
click at [1072, 177] on div "MogoMoney Your MogoMoney application Expired Your MogoMoney credit decision has…" at bounding box center [784, 392] width 1058 height 917
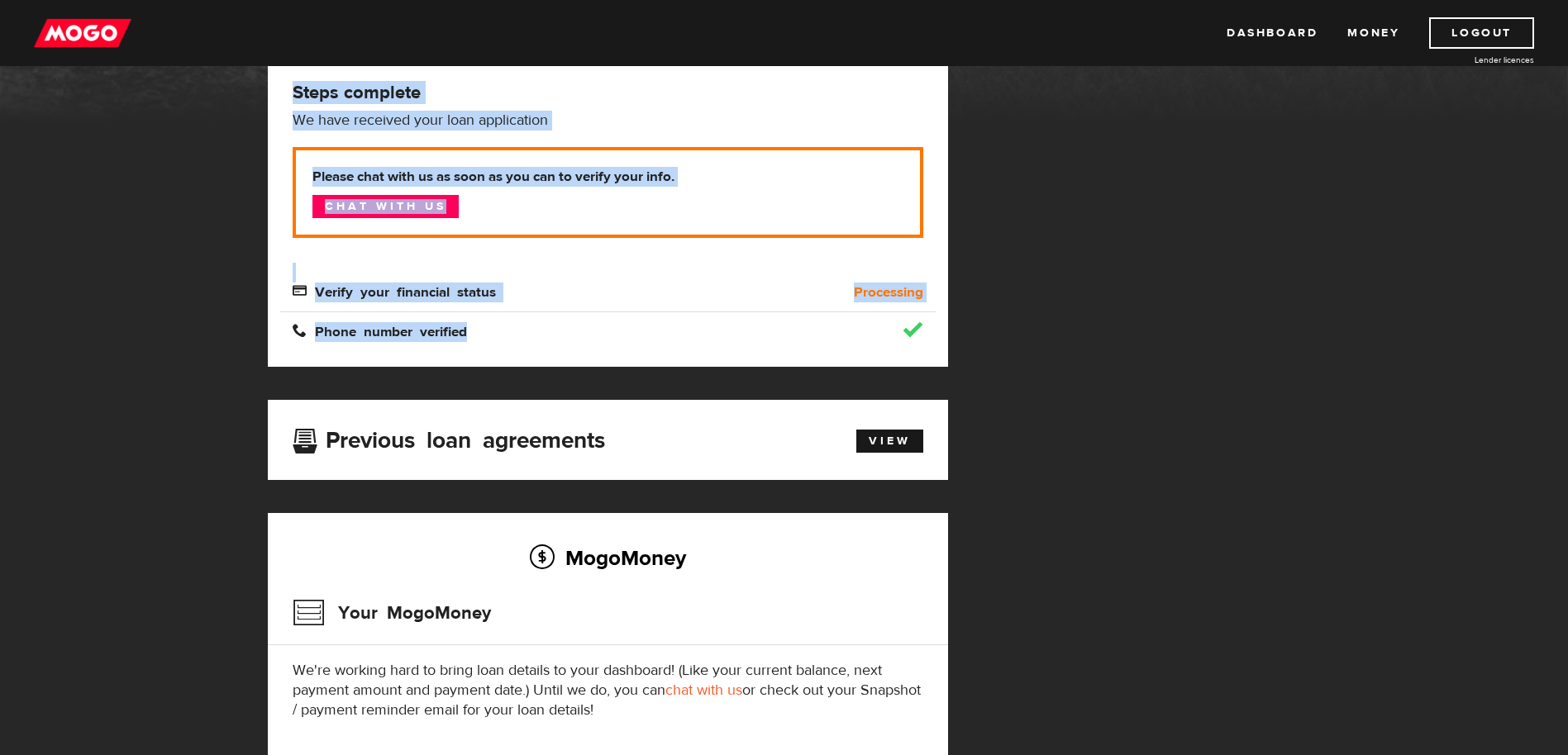
drag, startPoint x: 168, startPoint y: 71, endPoint x: 106, endPoint y: 311, distance: 247.9
click at [122, 329] on div "MogoMoney MogoMoney Your MogoMoney application Expired Your MogoMoney credit de…" at bounding box center [784, 334] width 1568 height 1033
drag, startPoint x: 106, startPoint y: 311, endPoint x: 117, endPoint y: 280, distance: 32.9
click at [117, 280] on div "MogoMoney MogoMoney Your MogoMoney application Expired Your MogoMoney credit de…" at bounding box center [784, 334] width 1568 height 1033
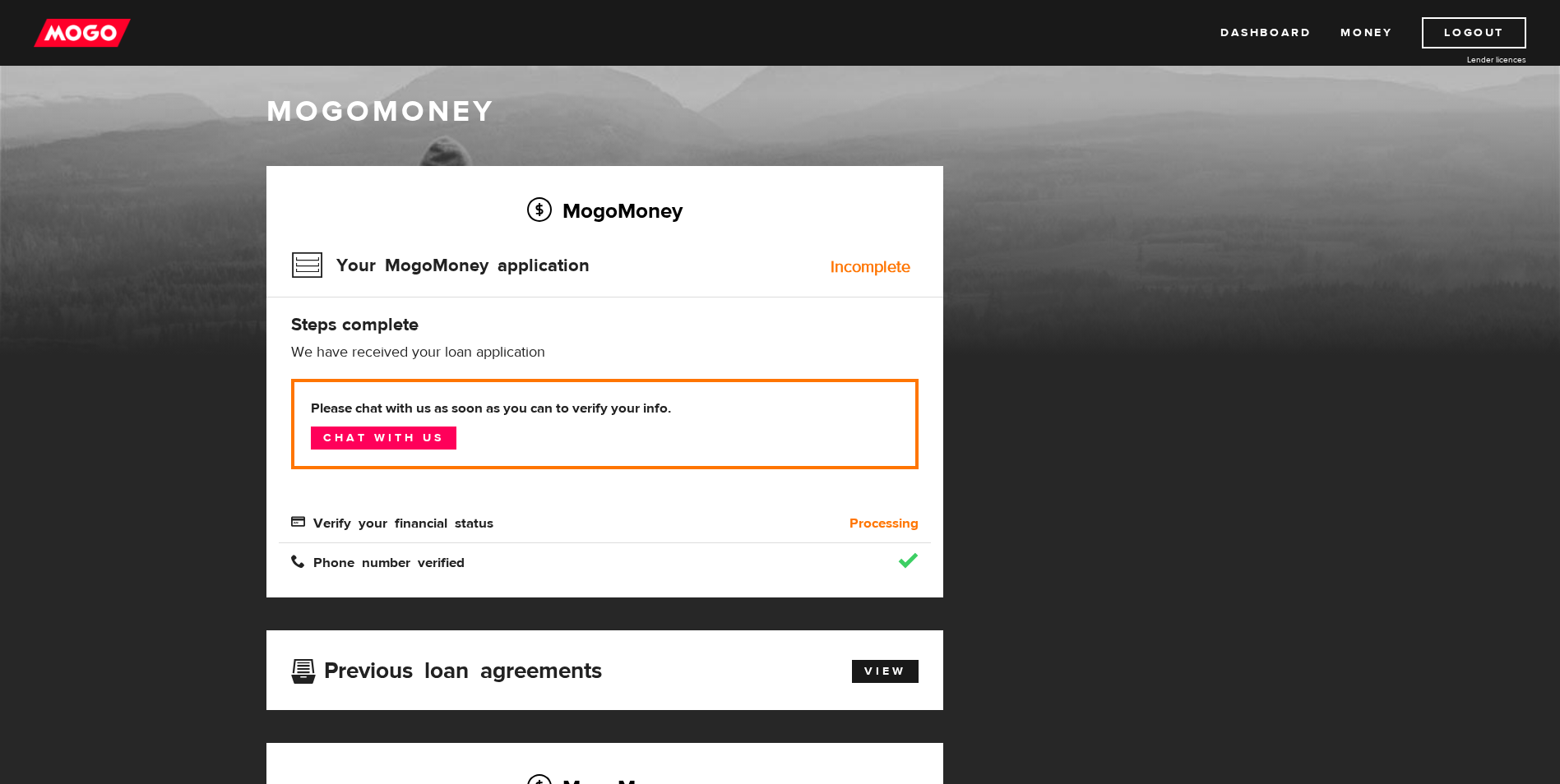
scroll to position [0, 0]
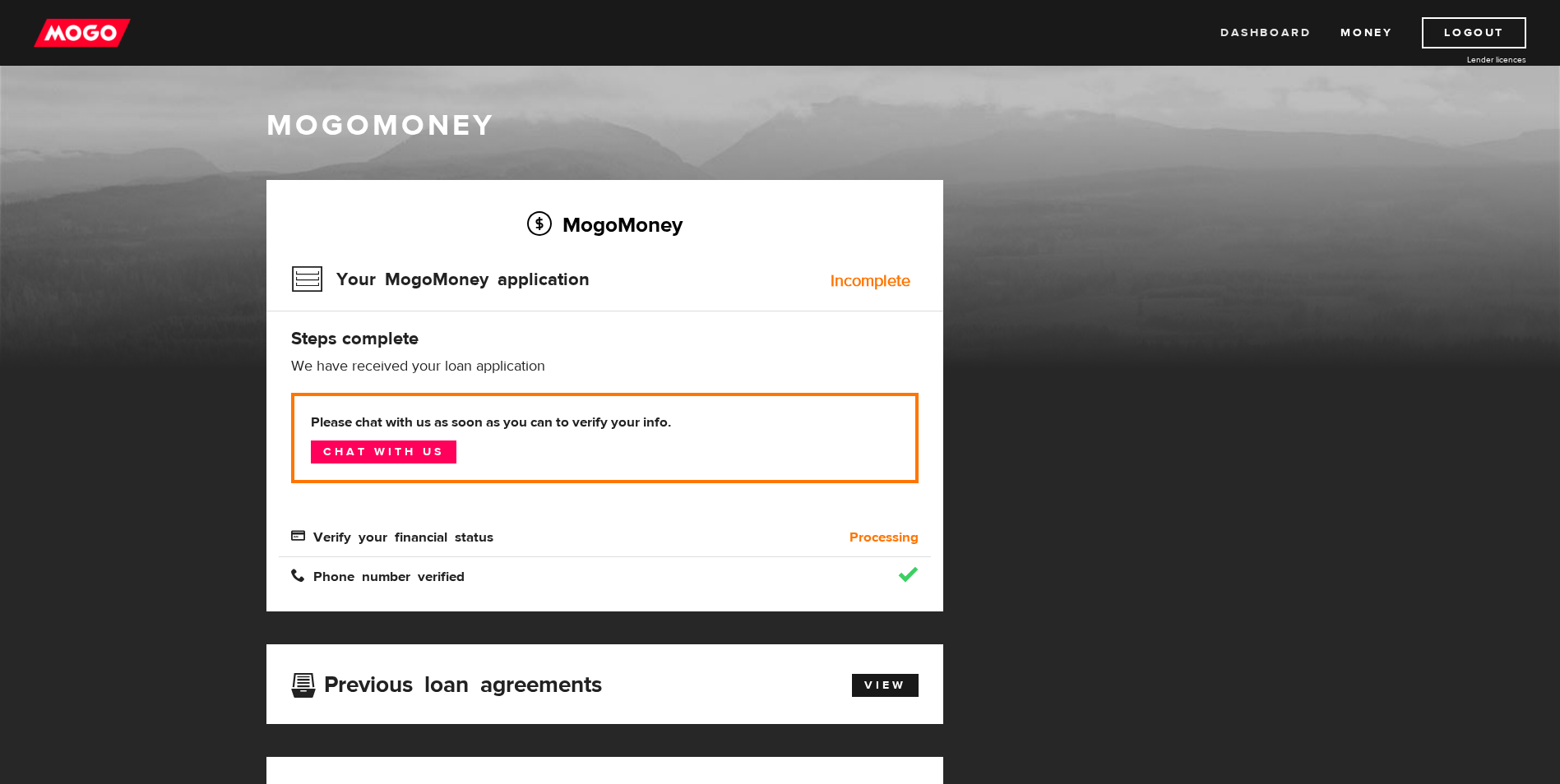
click at [1273, 31] on link "Dashboard" at bounding box center [1265, 32] width 91 height 31
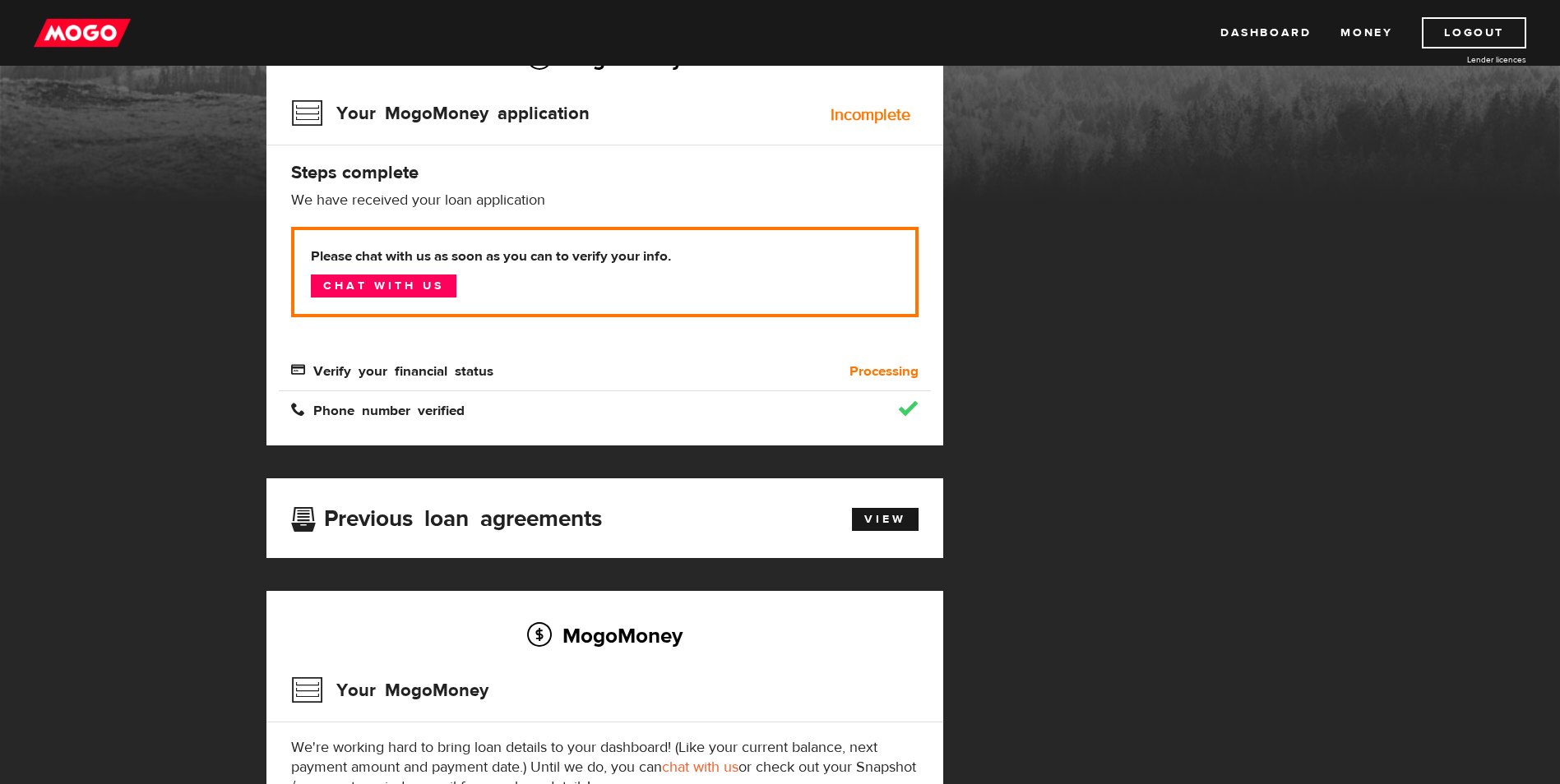
scroll to position [164, 0]
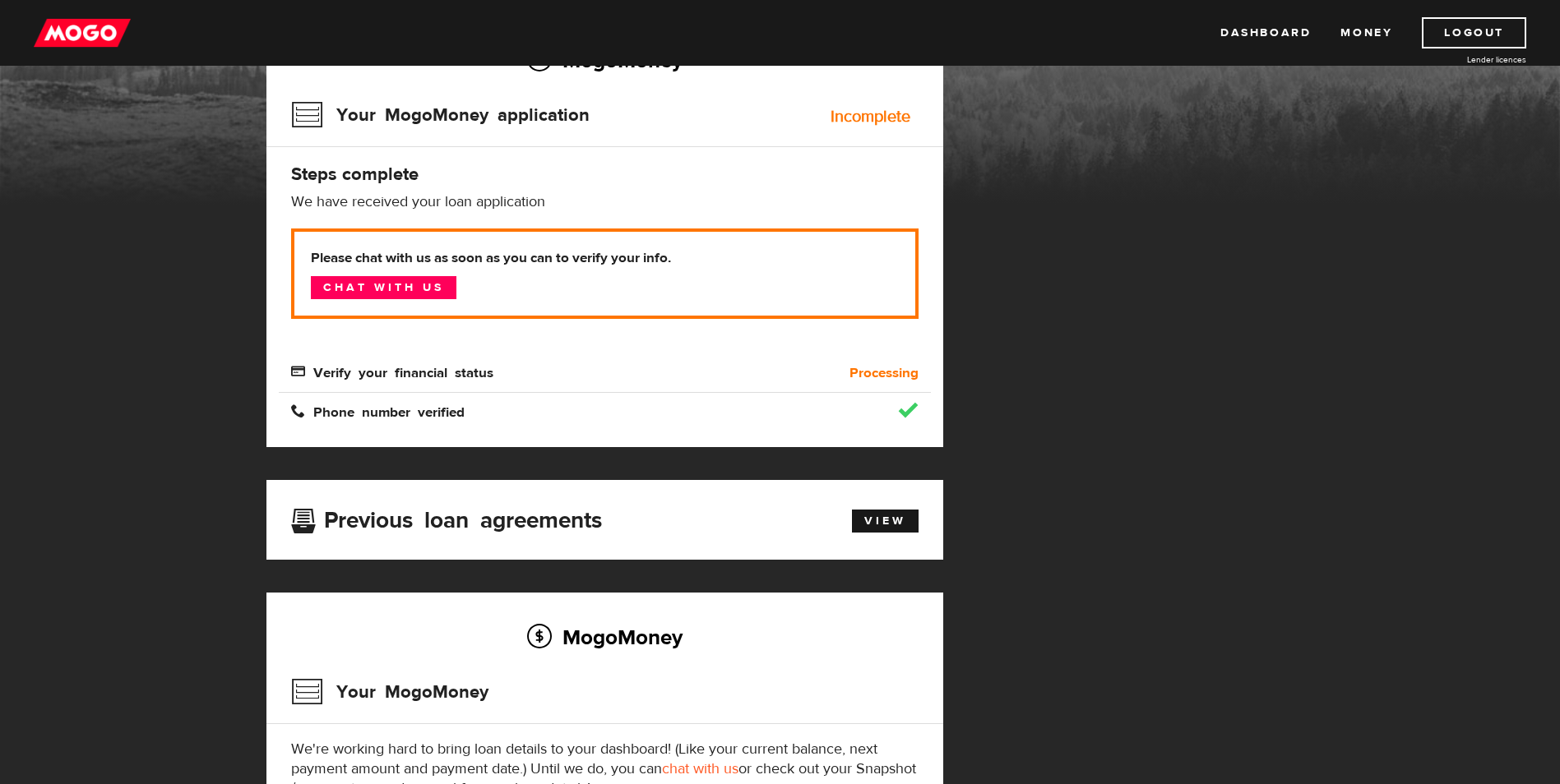
click at [300, 372] on span "Verify your financial status" at bounding box center [392, 371] width 202 height 14
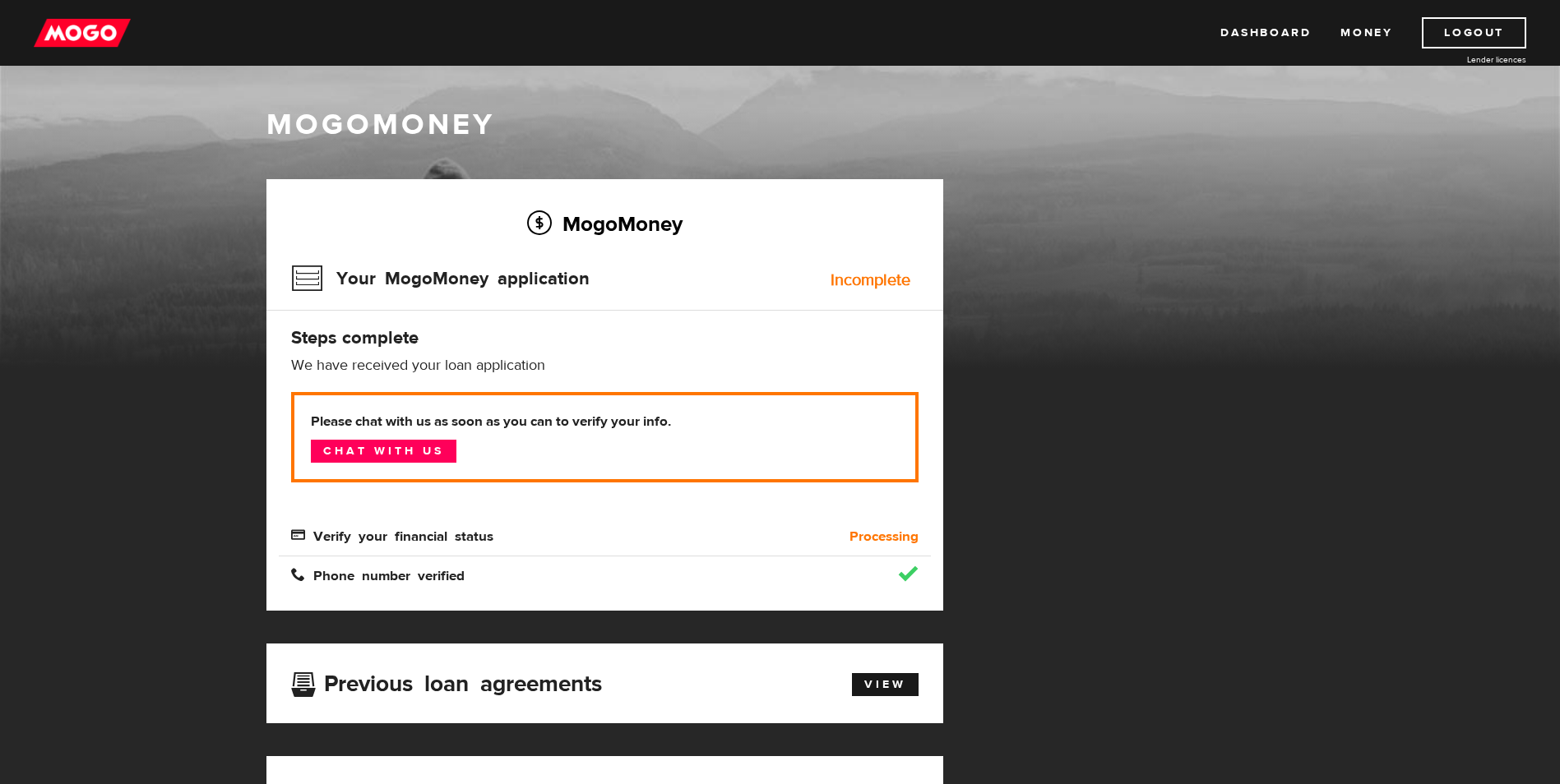
scroll to position [0, 0]
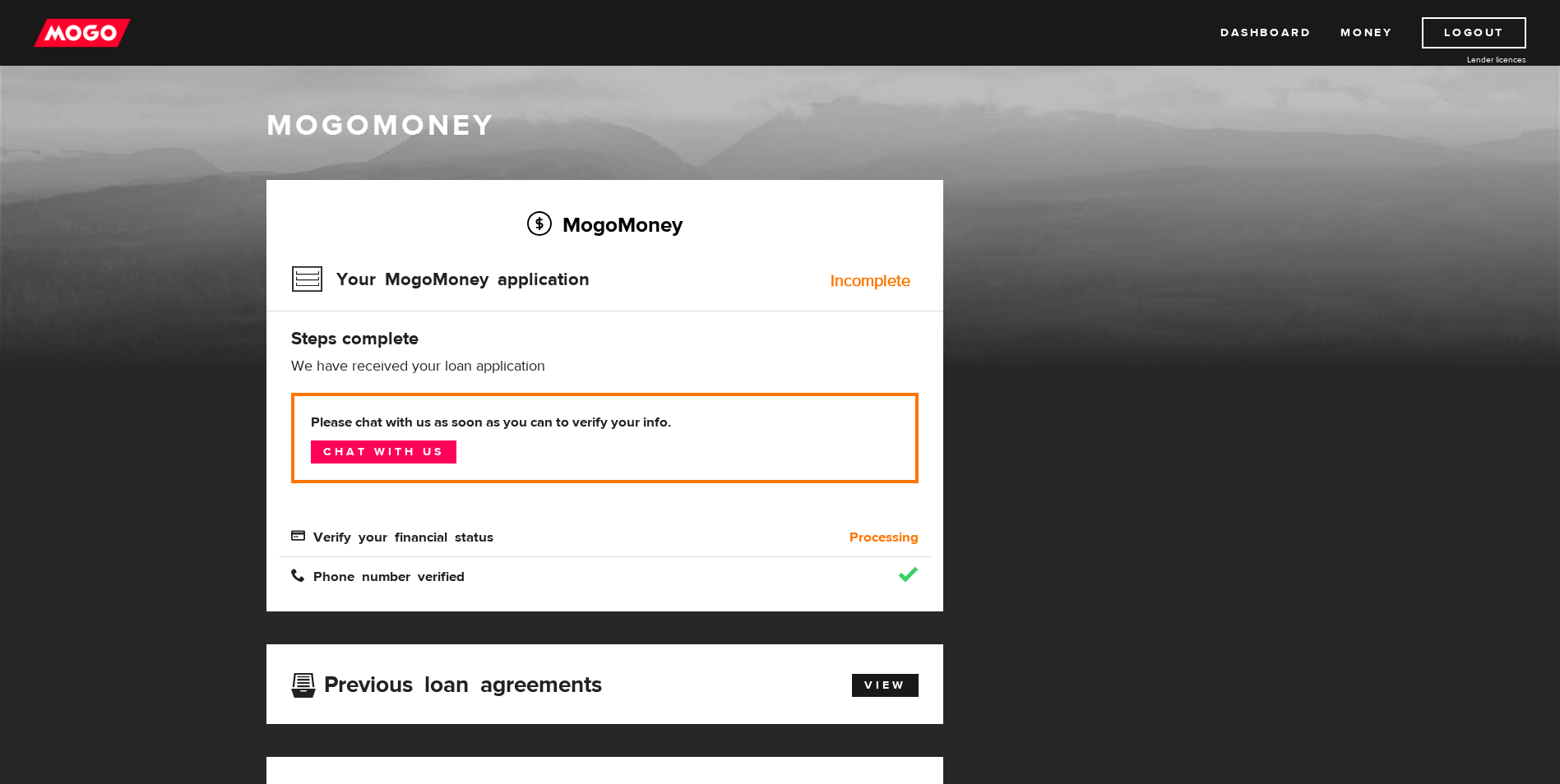
click at [855, 282] on div "Incomplete" at bounding box center [869, 281] width 79 height 17
click at [309, 281] on h3 "Your MogoMoney application" at bounding box center [439, 279] width 298 height 43
click at [1256, 29] on link "Dashboard" at bounding box center [1265, 32] width 91 height 31
click at [1462, 37] on link "Logout" at bounding box center [1474, 32] width 105 height 31
